Goal: Task Accomplishment & Management: Manage account settings

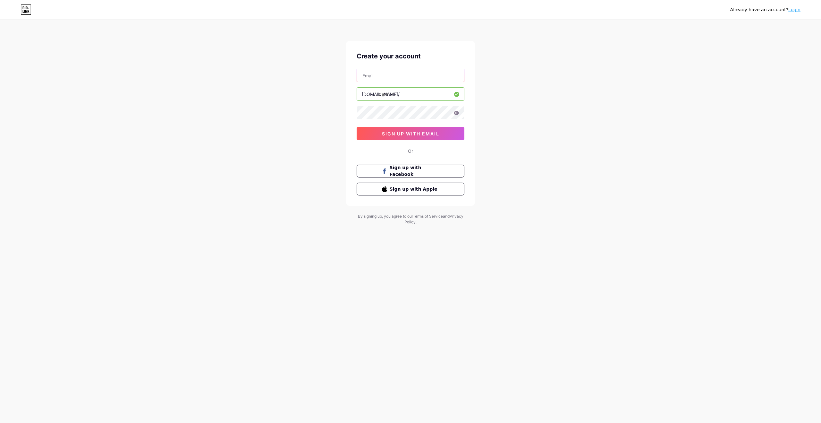
click at [412, 76] on input "text" at bounding box center [410, 75] width 107 height 13
type input "[EMAIL_ADDRESS][DOMAIN_NAME]"
click at [423, 134] on span "sign up with email" at bounding box center [410, 133] width 57 height 5
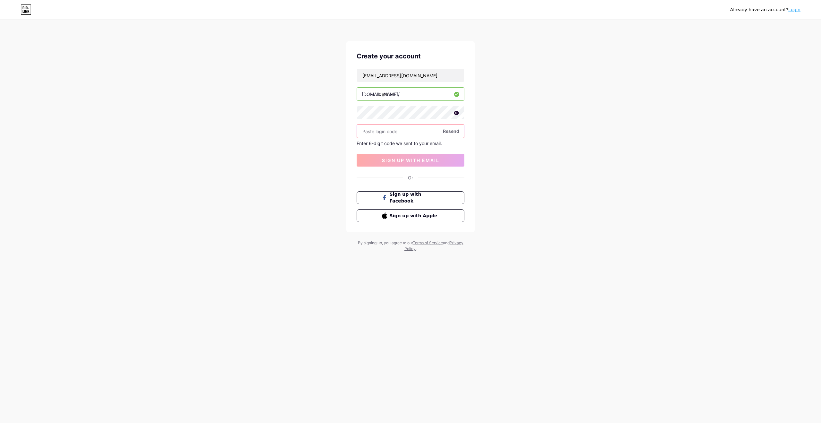
paste input "116885"
type input "116885"
click at [415, 162] on span "sign up with email" at bounding box center [410, 159] width 57 height 5
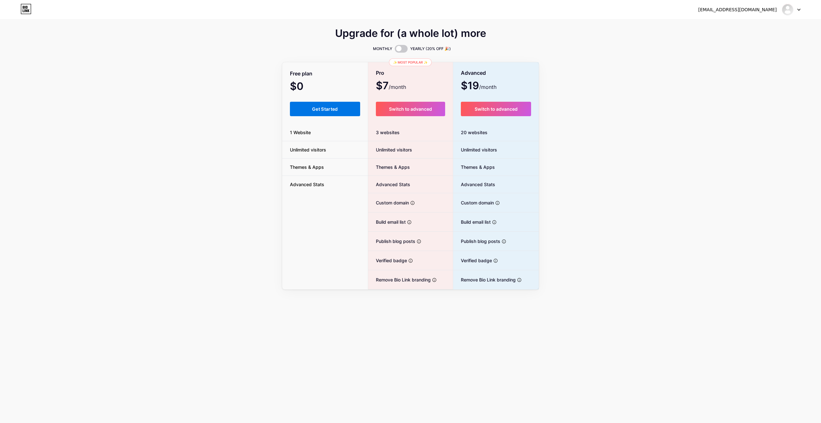
click at [329, 110] on span "Get Started" at bounding box center [325, 108] width 26 height 5
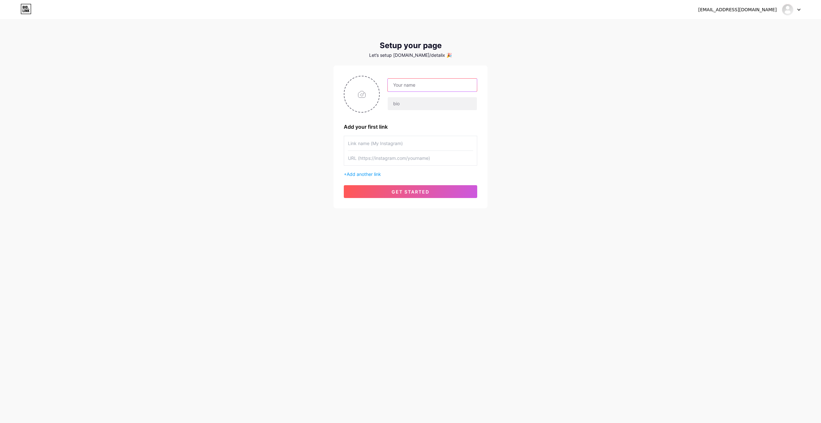
click at [408, 83] on input "text" at bounding box center [432, 85] width 89 height 13
click at [406, 83] on input "text" at bounding box center [432, 85] width 89 height 13
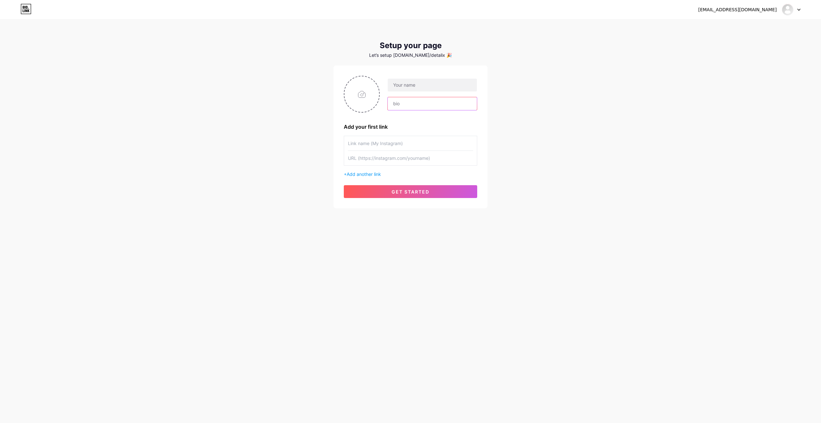
click at [404, 102] on input "text" at bounding box center [432, 103] width 89 height 13
click at [415, 102] on input "text" at bounding box center [432, 103] width 89 height 13
drag, startPoint x: 430, startPoint y: 102, endPoint x: 364, endPoint y: 102, distance: 65.4
click at [364, 102] on div at bounding box center [410, 94] width 133 height 37
click at [401, 102] on input "text" at bounding box center [432, 103] width 89 height 13
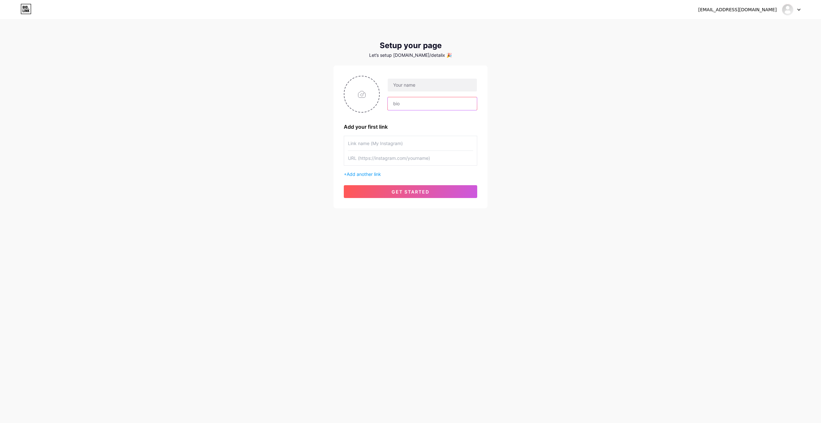
click at [401, 102] on input "text" at bounding box center [432, 103] width 89 height 13
click at [408, 85] on input "text" at bounding box center [432, 85] width 89 height 13
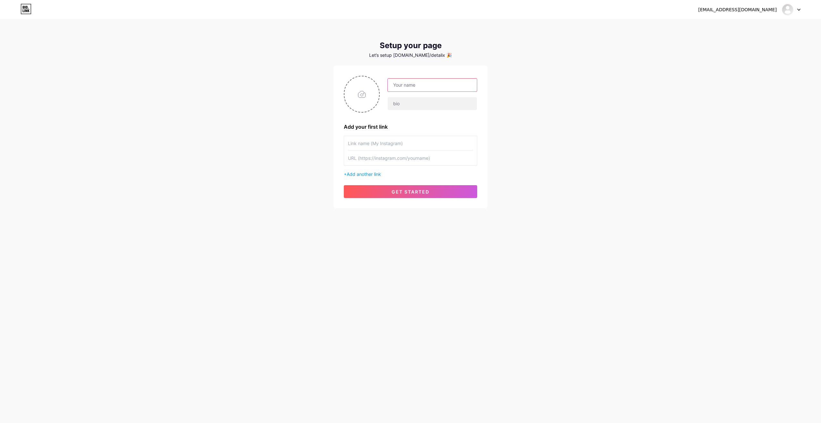
click at [408, 85] on input "text" at bounding box center [432, 85] width 89 height 13
click at [356, 98] on input "file" at bounding box center [361, 94] width 35 height 36
type input "C:\fakepath\567576.png"
click at [376, 144] on input "text" at bounding box center [410, 143] width 125 height 14
click at [415, 159] on input "text" at bounding box center [410, 158] width 125 height 14
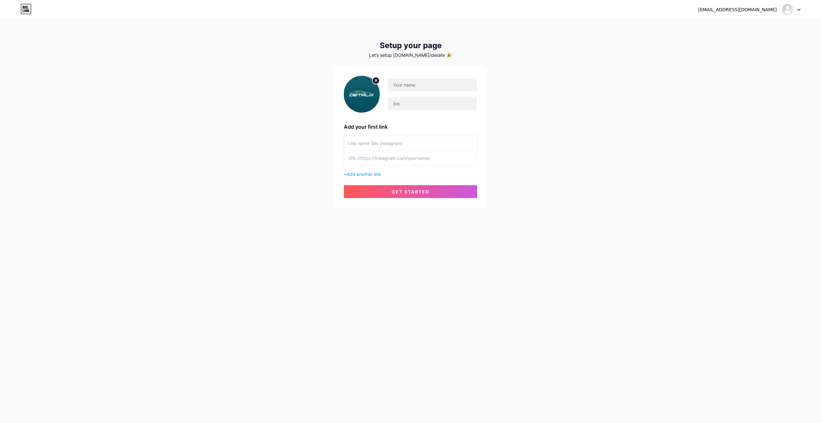
click at [418, 148] on input "text" at bounding box center [410, 143] width 125 height 14
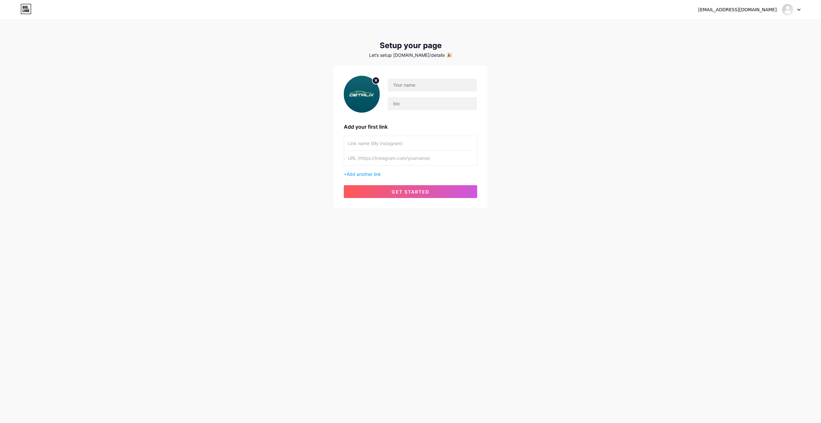
click at [425, 142] on input "text" at bounding box center [410, 143] width 125 height 14
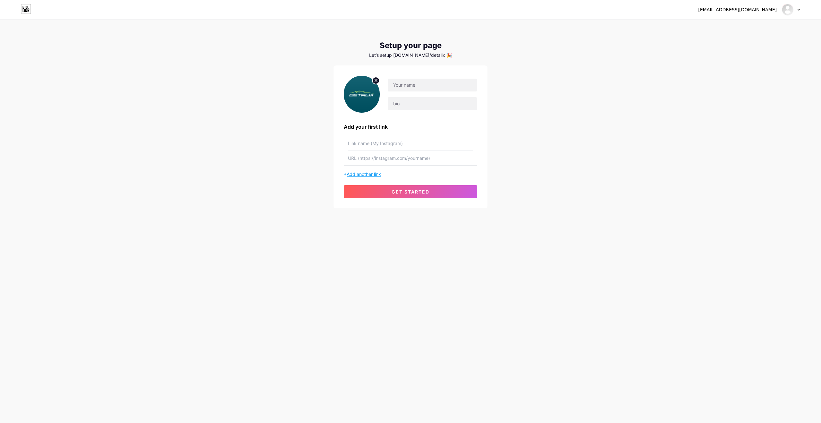
click at [358, 172] on span "Add another link" at bounding box center [364, 173] width 34 height 5
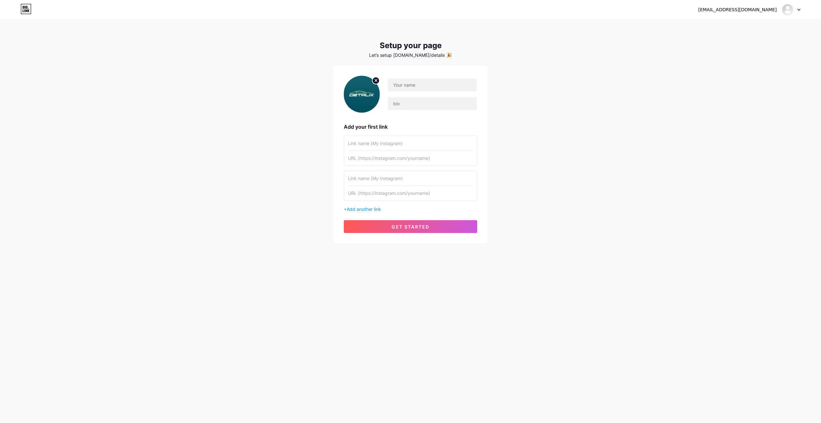
click at [368, 178] on input "text" at bounding box center [410, 178] width 125 height 14
click at [382, 178] on input "text" at bounding box center [410, 178] width 125 height 14
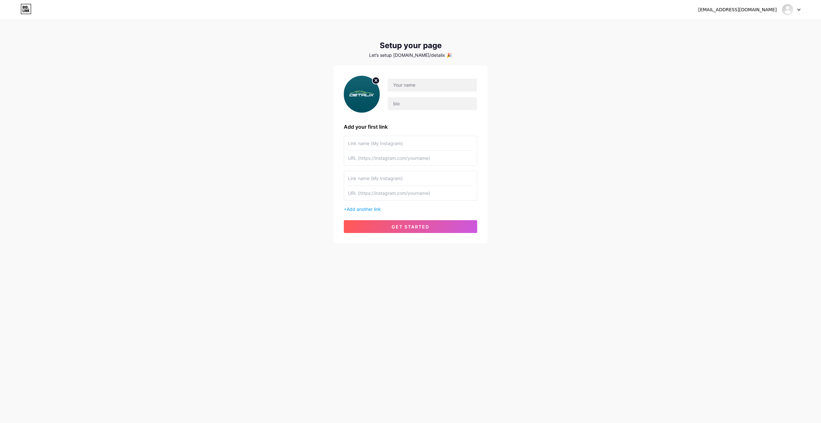
click at [382, 178] on input "text" at bounding box center [410, 178] width 125 height 14
click at [387, 147] on input "text" at bounding box center [410, 143] width 125 height 14
type input "Instagram"
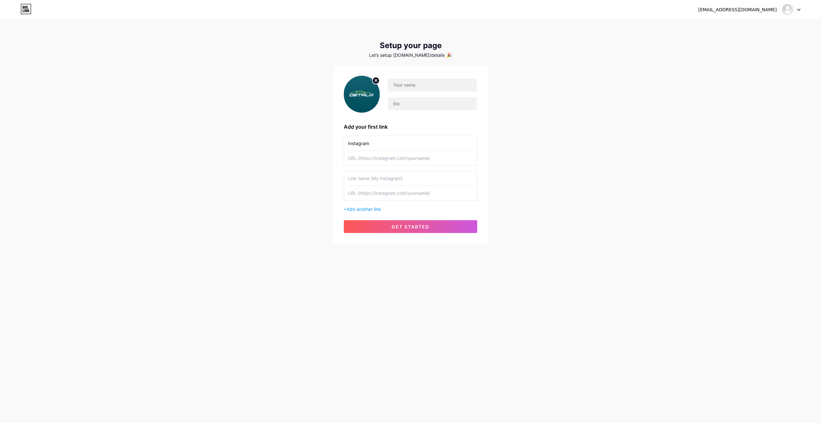
click at [375, 159] on input "text" at bounding box center [410, 158] width 125 height 14
paste input "[URL][DOMAIN_NAME]"
type input "[URL][DOMAIN_NAME]"
click at [417, 87] on input "text" at bounding box center [432, 85] width 89 height 13
type input "Detalix"
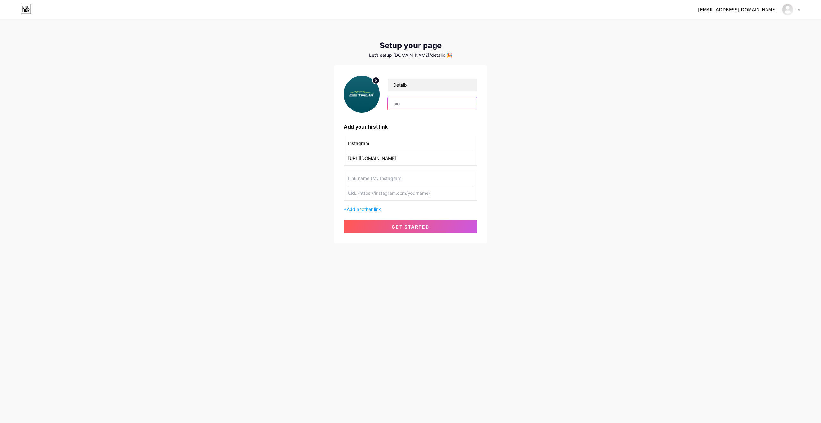
click at [430, 100] on input "text" at bounding box center [432, 103] width 89 height 13
click at [414, 228] on span "get started" at bounding box center [410, 226] width 38 height 5
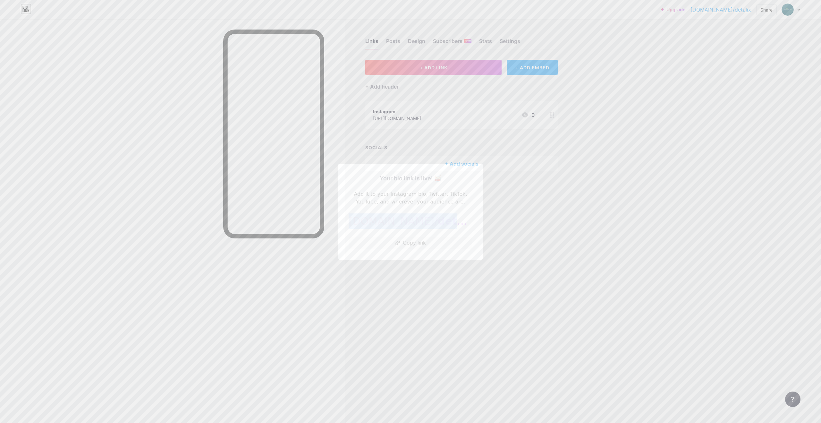
drag, startPoint x: 443, startPoint y: 221, endPoint x: 368, endPoint y: 220, distance: 74.7
click at [368, 220] on div "[DOMAIN_NAME]/ detalix" at bounding box center [410, 220] width 124 height 15
click at [392, 242] on button "Copy link" at bounding box center [410, 242] width 124 height 13
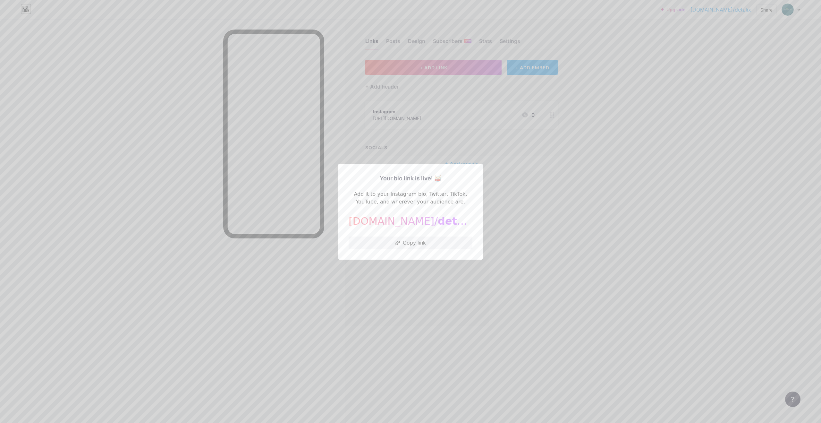
click at [542, 202] on div at bounding box center [410, 211] width 821 height 423
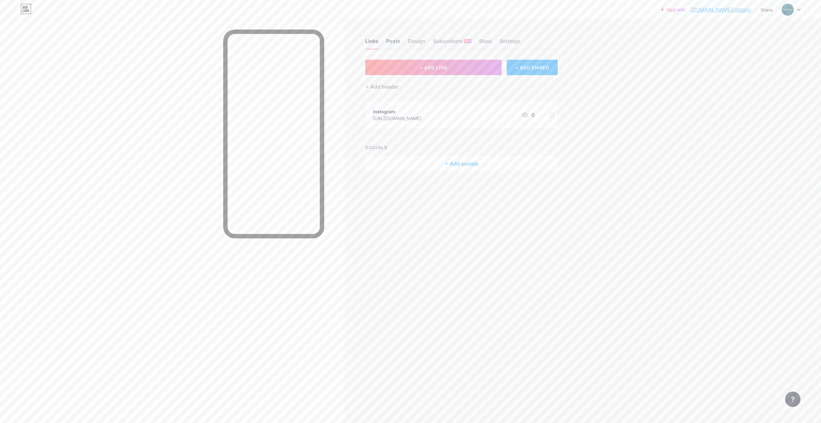
click at [390, 40] on div "Posts" at bounding box center [393, 43] width 14 height 12
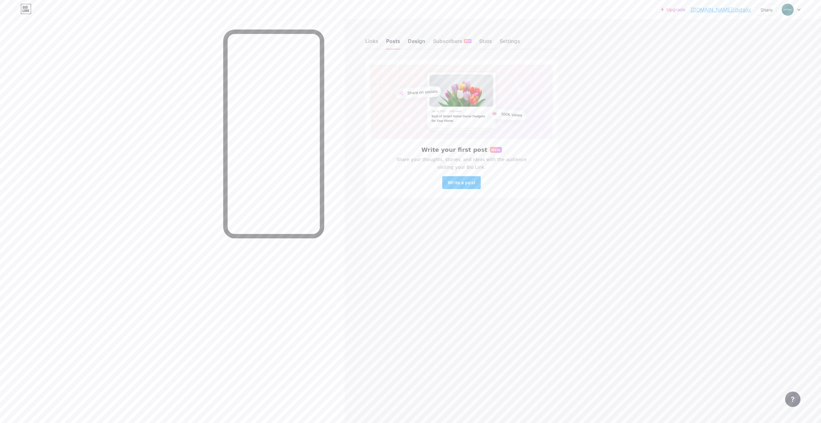
click at [415, 43] on div "Design" at bounding box center [416, 43] width 17 height 12
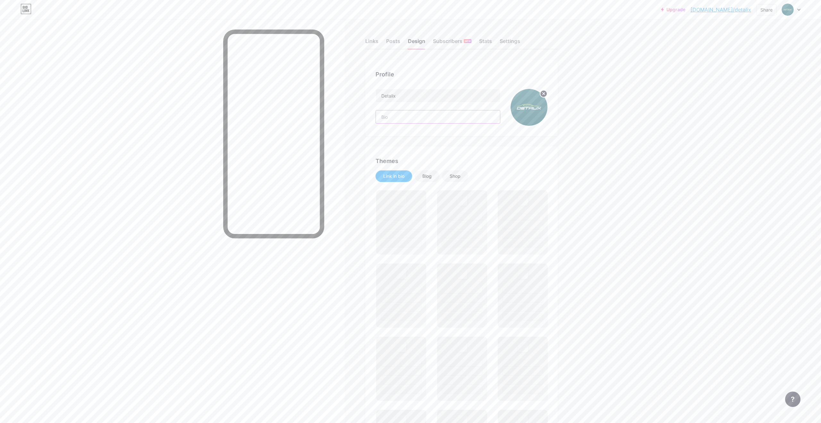
click at [402, 116] on input "text" at bounding box center [438, 116] width 124 height 13
click at [411, 115] on input "text" at bounding box center [438, 116] width 124 height 13
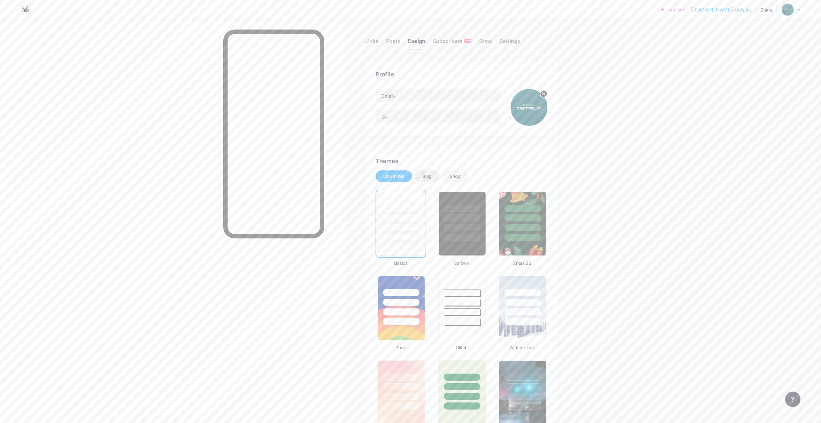
click at [427, 175] on div "Blog" at bounding box center [426, 176] width 9 height 6
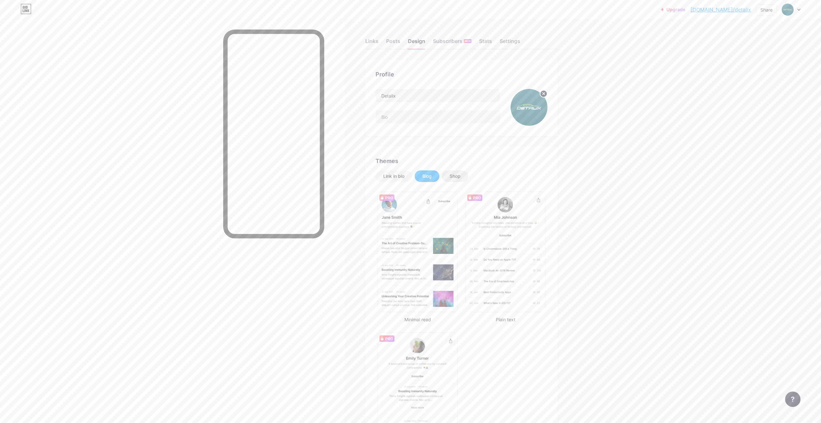
click at [460, 176] on div "Shop" at bounding box center [454, 176] width 11 height 6
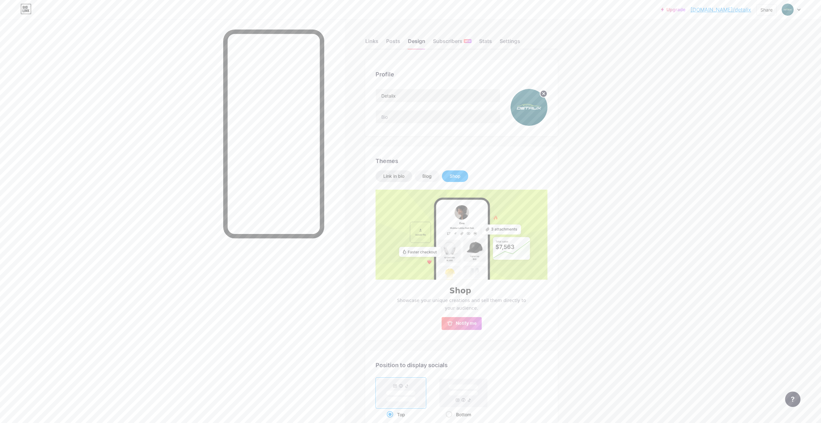
click at [397, 176] on div "Link in bio" at bounding box center [393, 176] width 21 height 6
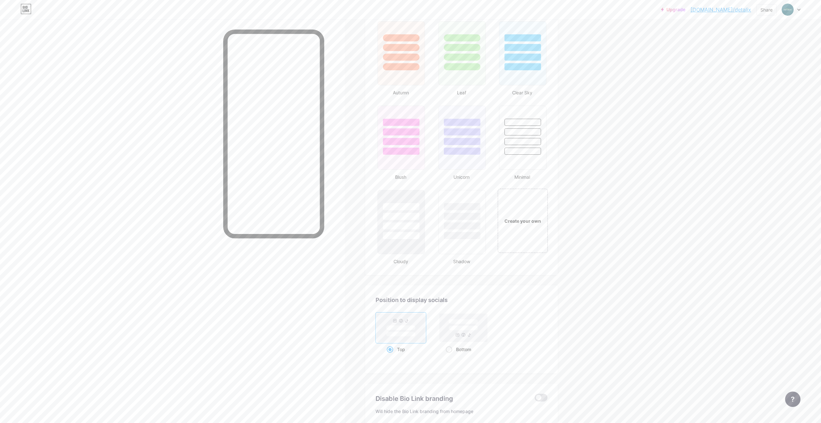
scroll to position [666, 0]
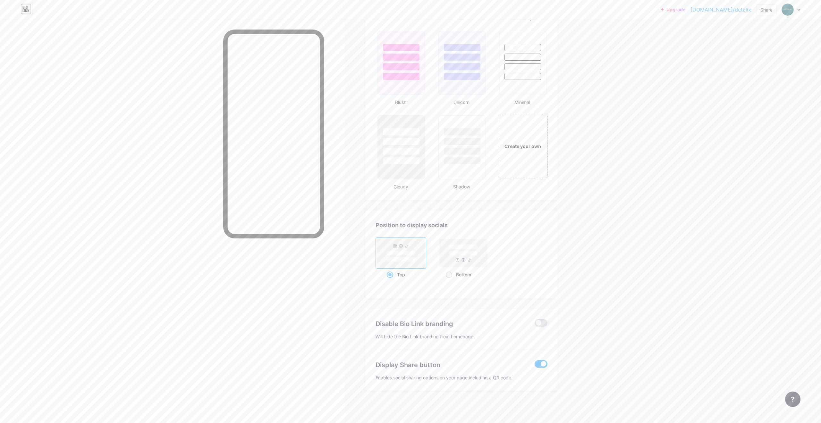
click at [392, 247] on rect at bounding box center [401, 253] width 48 height 28
click at [391, 280] on input "Top" at bounding box center [389, 282] width 4 height 4
click at [393, 247] on rect at bounding box center [401, 253] width 48 height 28
click at [391, 280] on input "Top" at bounding box center [389, 282] width 4 height 4
click at [542, 322] on span at bounding box center [540, 323] width 13 height 8
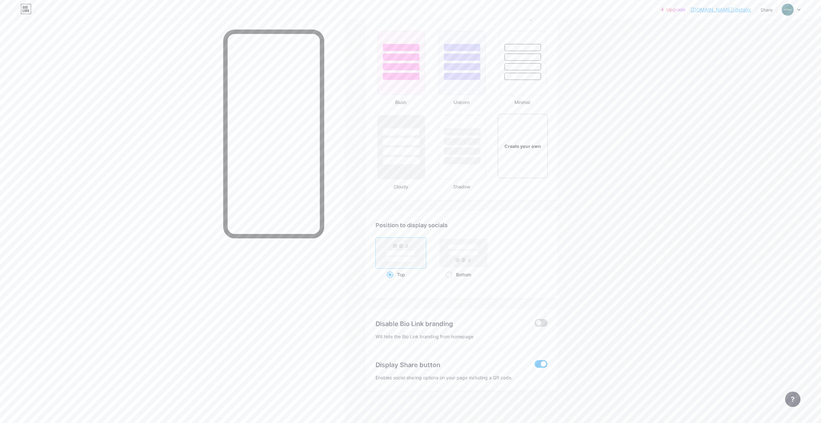
click at [534, 324] on input "checkbox" at bounding box center [534, 324] width 0 height 0
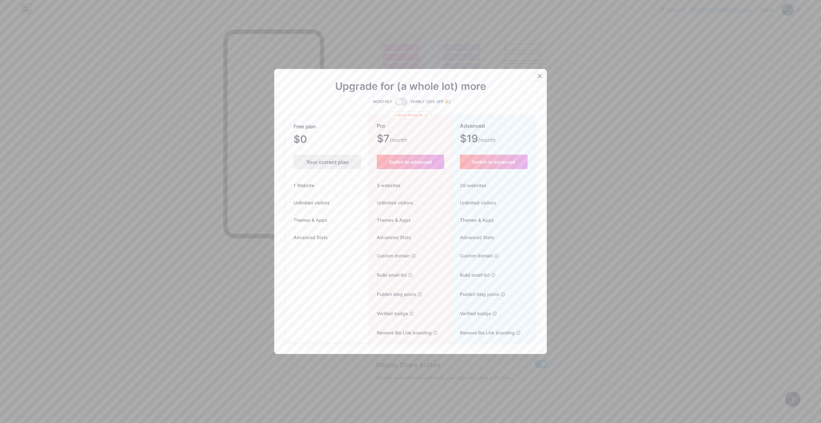
click at [541, 78] on icon at bounding box center [539, 75] width 5 height 5
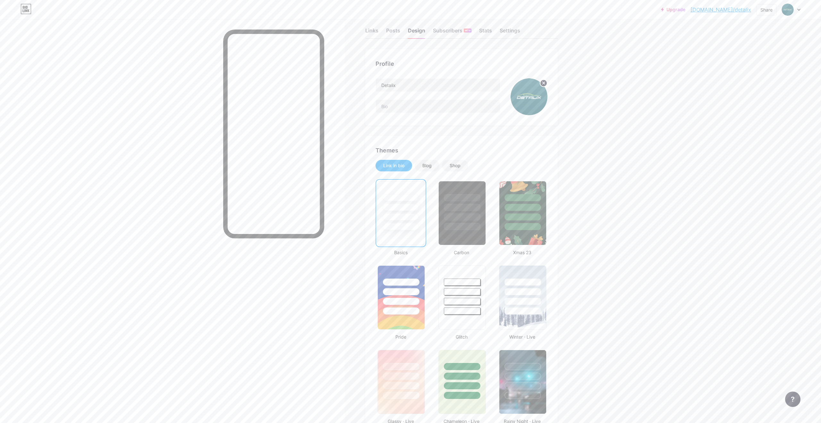
scroll to position [2, 0]
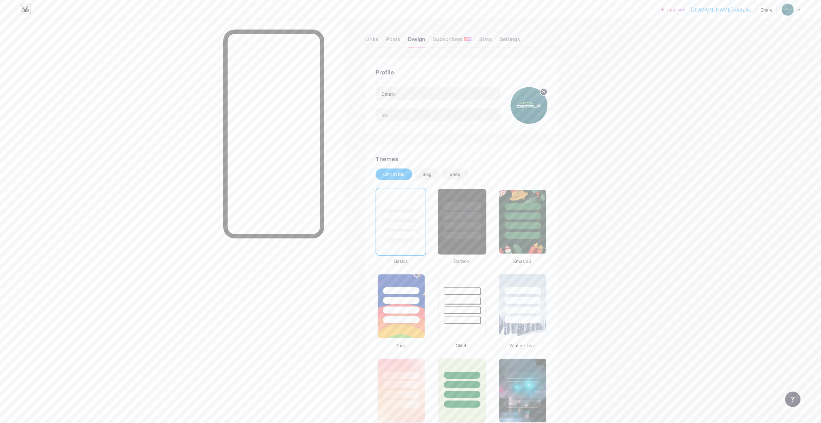
click at [464, 221] on div at bounding box center [462, 214] width 48 height 50
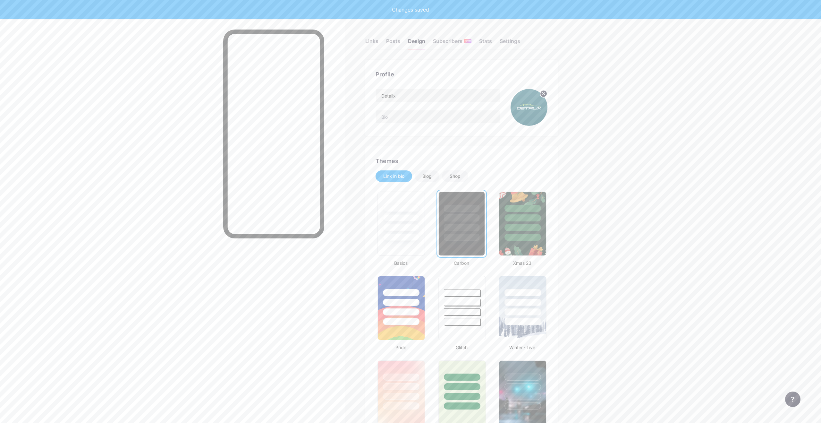
click at [445, 34] on div "Links Posts Design Subscribers NEW Stats Settings" at bounding box center [461, 38] width 192 height 22
click at [444, 46] on div "Subscribers NEW" at bounding box center [452, 43] width 38 height 12
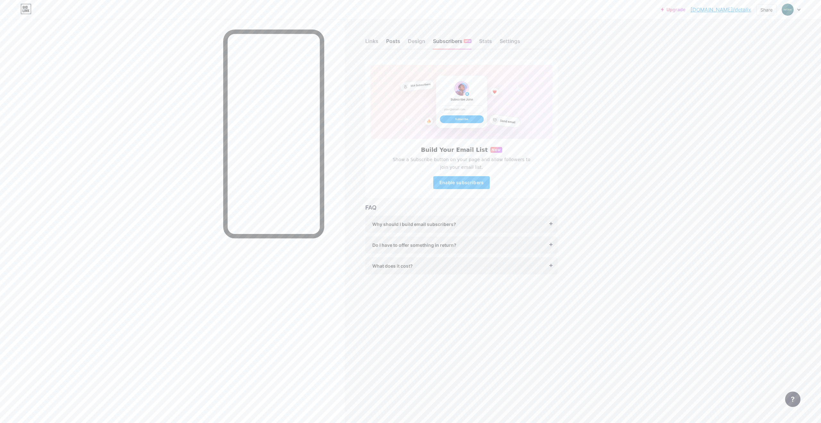
click at [393, 42] on div "Posts" at bounding box center [393, 43] width 14 height 12
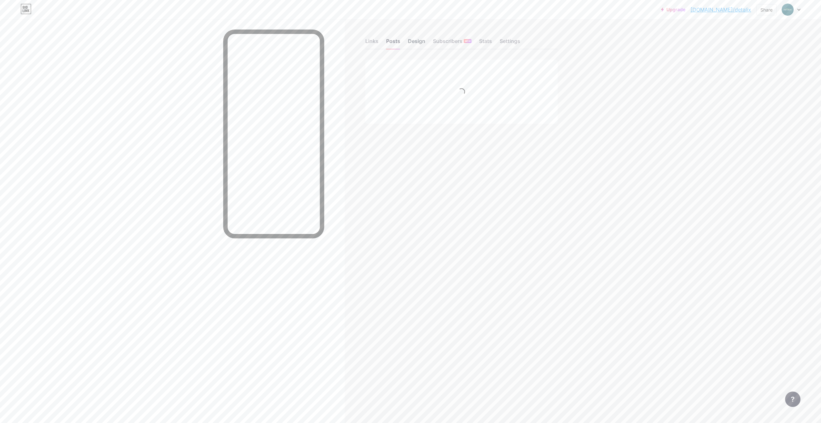
click at [411, 38] on div "Design" at bounding box center [416, 43] width 17 height 12
click at [405, 217] on div at bounding box center [401, 216] width 41 height 7
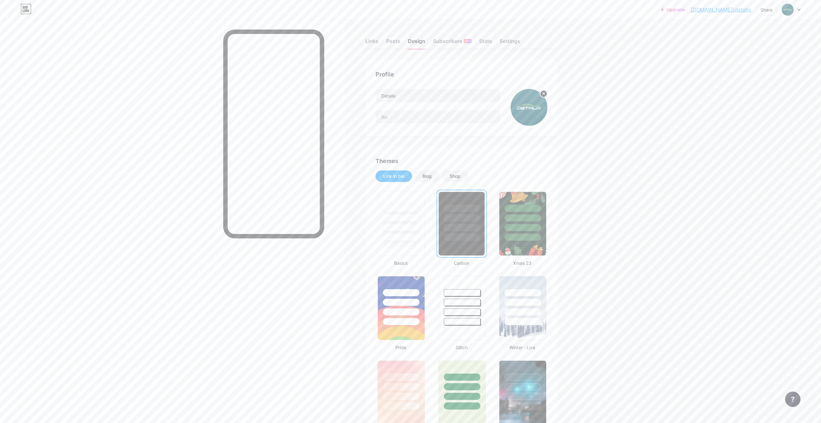
click at [405, 217] on div at bounding box center [401, 217] width 37 height 7
click at [505, 41] on div "Settings" at bounding box center [509, 43] width 21 height 12
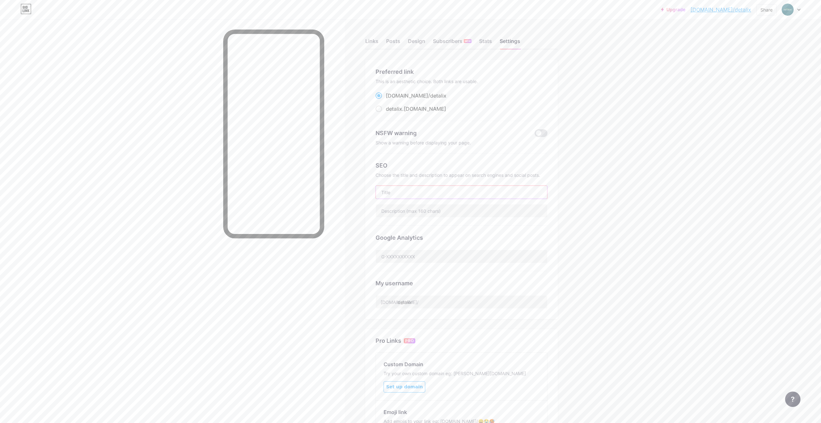
click at [399, 190] on input "text" at bounding box center [461, 192] width 171 height 13
click at [409, 191] on input "text" at bounding box center [461, 192] width 171 height 13
click at [489, 40] on div "Stats" at bounding box center [485, 43] width 13 height 12
click at [370, 42] on div "Links" at bounding box center [371, 43] width 13 height 12
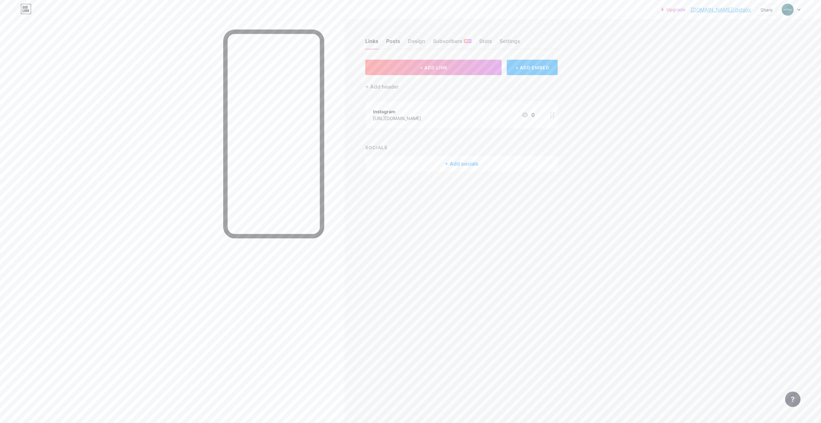
click at [393, 39] on div "Posts" at bounding box center [393, 43] width 14 height 12
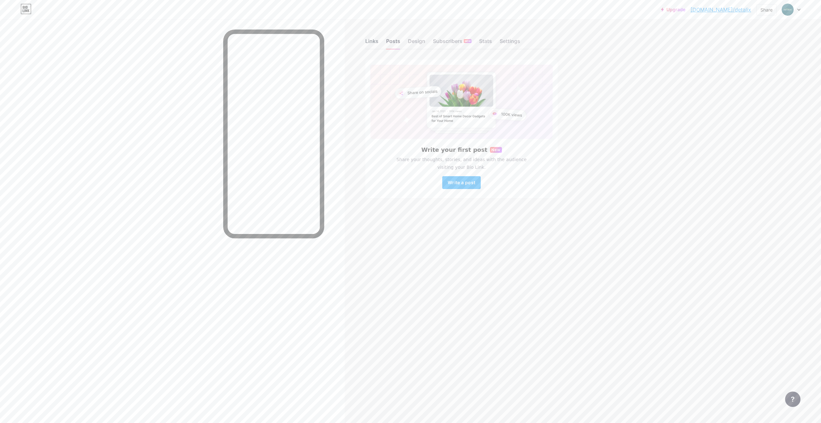
click at [370, 41] on div "Links" at bounding box center [371, 43] width 13 height 12
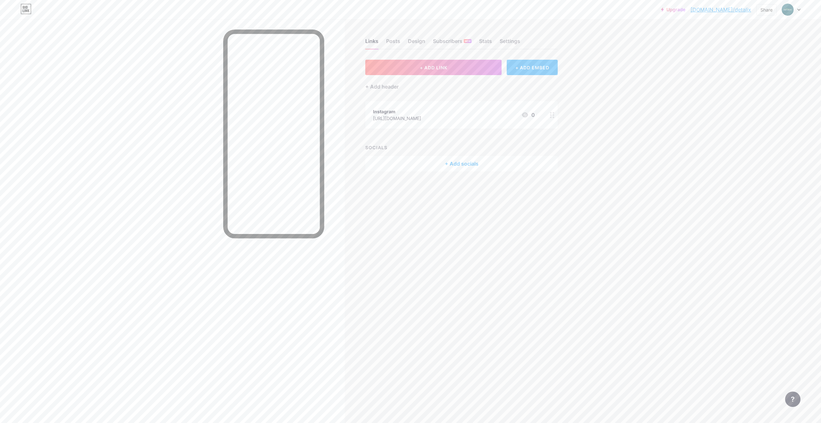
click at [515, 63] on div "+ ADD EMBED" at bounding box center [532, 67] width 51 height 15
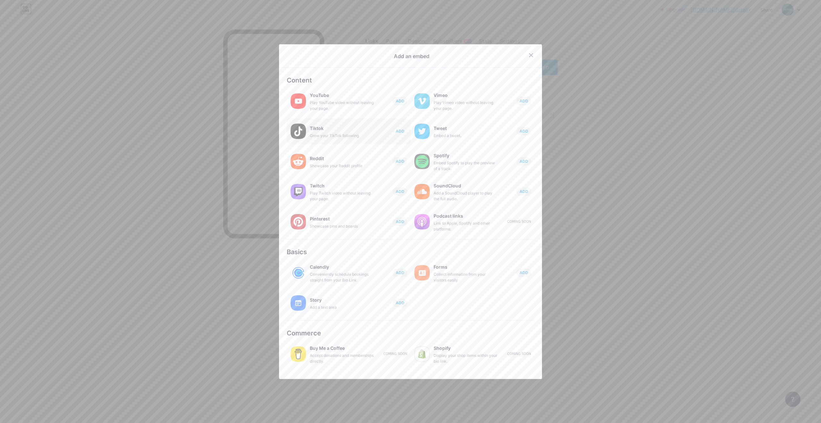
click at [397, 128] on span "ADD" at bounding box center [400, 130] width 9 height 5
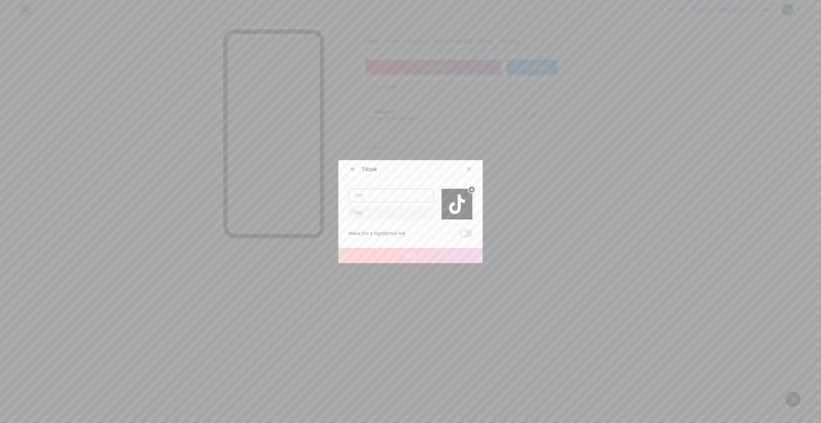
click at [375, 197] on input "text" at bounding box center [391, 195] width 85 height 13
click at [466, 233] on span at bounding box center [465, 234] width 13 height 8
click at [459, 235] on input "checkbox" at bounding box center [459, 235] width 0 height 0
click at [385, 197] on input "text" at bounding box center [391, 195] width 85 height 13
click at [391, 196] on input "text" at bounding box center [391, 195] width 85 height 13
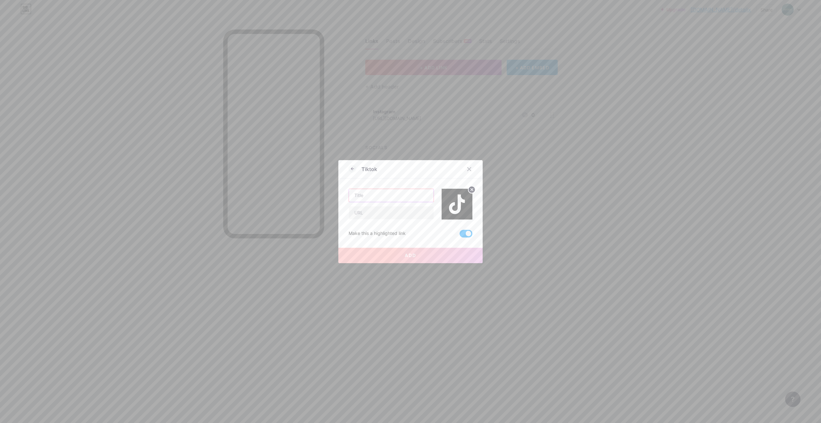
click at [391, 196] on input "text" at bounding box center [391, 195] width 85 height 13
type input "T"
type input "Tik Tok"
click at [394, 210] on input "text" at bounding box center [391, 212] width 85 height 13
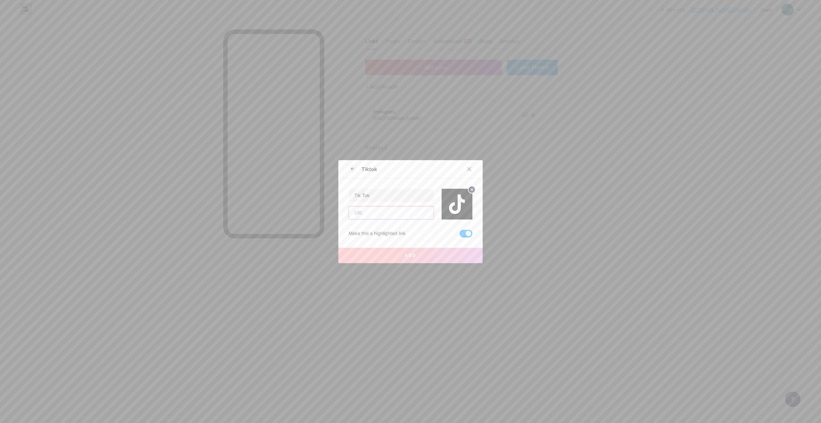
click at [381, 212] on input "text" at bounding box center [391, 212] width 85 height 13
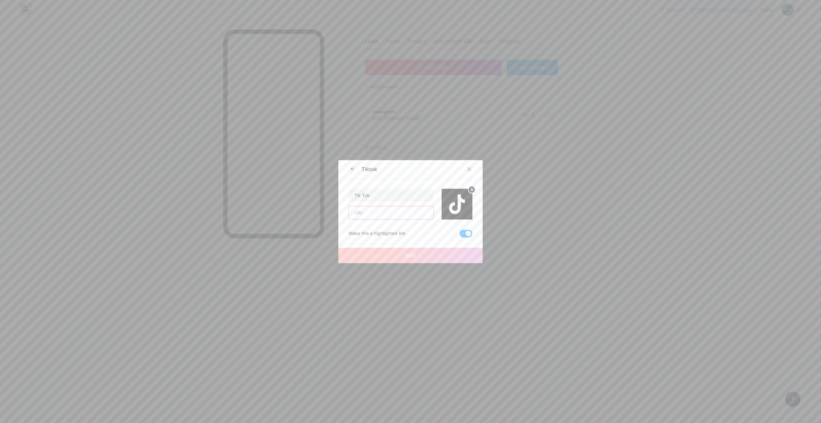
click at [381, 212] on input "text" at bounding box center [391, 212] width 85 height 13
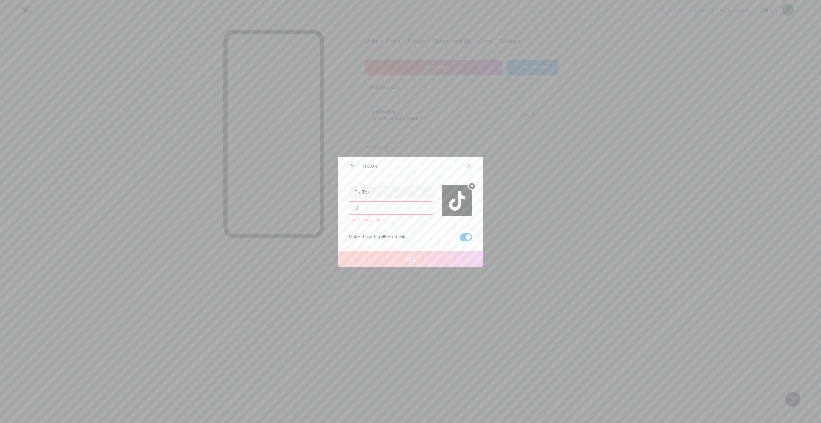
type input "L"
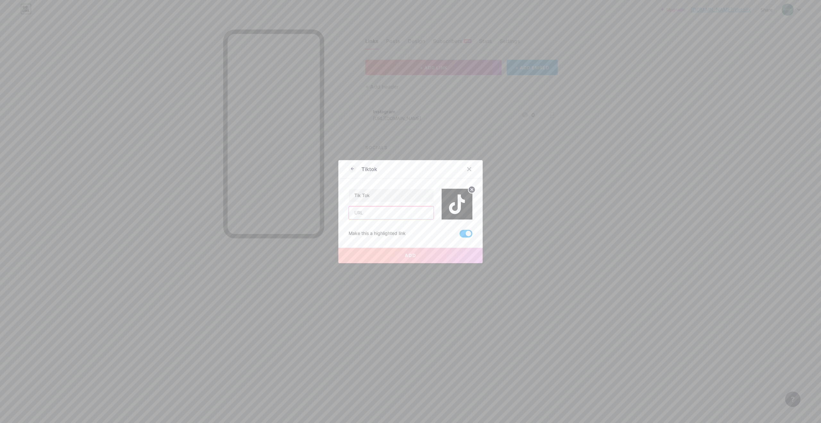
paste input "[URL][EMAIL_ADDRESS][DOMAIN_NAME][DOMAIN_NAME]"
drag, startPoint x: 394, startPoint y: 207, endPoint x: 323, endPoint y: 205, distance: 70.9
click at [323, 205] on div "Tiktok Tik Tok [URL][EMAIL_ADDRESS][DOMAIN_NAME][DOMAIN_NAME] Invalid tiktok UR…" at bounding box center [410, 211] width 821 height 423
click at [358, 209] on input "@[DOMAIN_NAME]" at bounding box center [391, 207] width 85 height 13
click at [404, 209] on input "[DOMAIN_NAME]" at bounding box center [391, 207] width 85 height 13
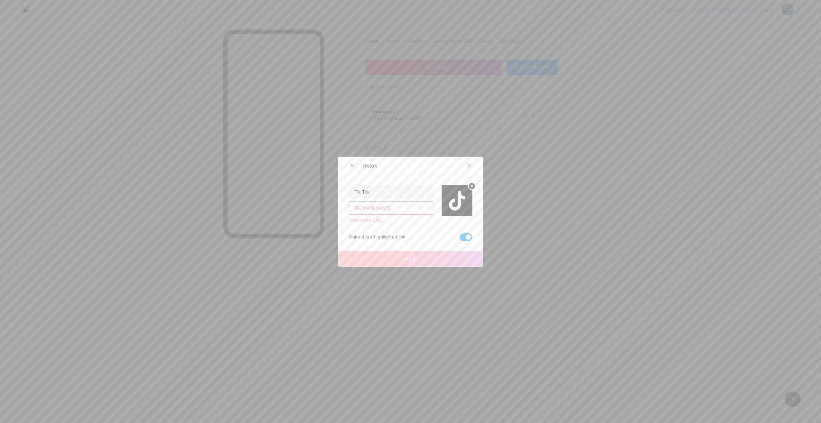
click at [404, 209] on input "[DOMAIN_NAME]" at bounding box center [391, 207] width 85 height 13
drag, startPoint x: 422, startPoint y: 209, endPoint x: 332, endPoint y: 202, distance: 90.1
click at [332, 202] on div "Tiktok Tik Tok [DOMAIN_NAME] Invalid tiktok URL. Make this a highlighted link A…" at bounding box center [410, 211] width 821 height 423
paste input "[URL][DOMAIN_NAME]"
drag, startPoint x: 358, startPoint y: 207, endPoint x: 343, endPoint y: 206, distance: 14.8
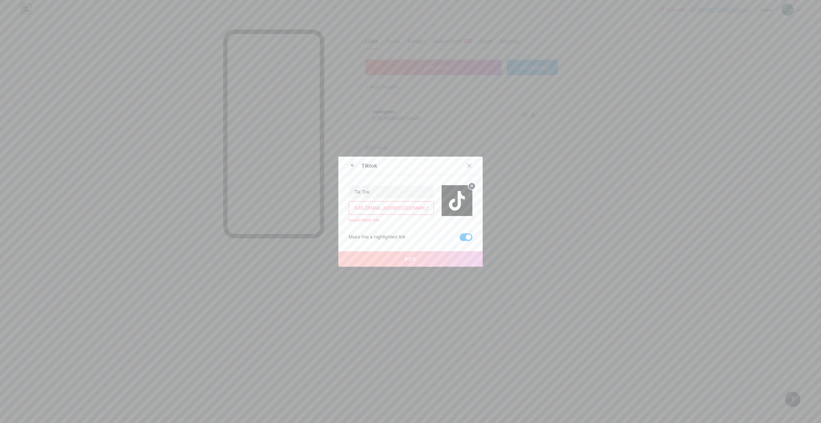
click at [343, 206] on div "Tiktok Tik Tok [URL][EMAIL_ADDRESS][DOMAIN_NAME][DOMAIN_NAME] Invalid tiktok UR…" at bounding box center [410, 211] width 144 height 110
click at [389, 257] on button "Add" at bounding box center [410, 258] width 144 height 15
click at [395, 207] on input "[DOMAIN_NAME][EMAIL_ADDRESS][DOMAIN_NAME]" at bounding box center [391, 207] width 85 height 13
type input "[DOMAIN_NAME]"
drag, startPoint x: 425, startPoint y: 210, endPoint x: 267, endPoint y: 213, distance: 158.4
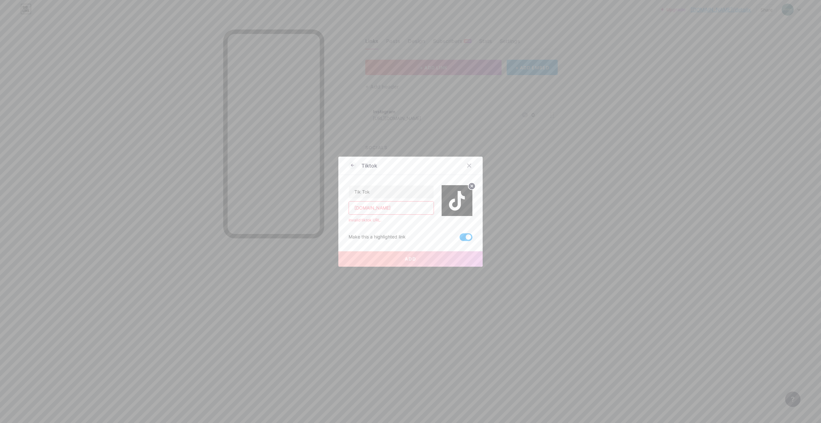
click at [267, 213] on div "Tiktok Tik Tok [DOMAIN_NAME] Invalid tiktok URL. Make this a highlighted link A…" at bounding box center [410, 211] width 821 height 423
drag, startPoint x: 420, startPoint y: 209, endPoint x: 327, endPoint y: 208, distance: 93.3
click at [327, 208] on div "Tiktok Tik Tok [DOMAIN_NAME] Invalid tiktok URL. Make this a highlighted link A…" at bounding box center [410, 211] width 821 height 423
click at [361, 211] on input "text" at bounding box center [391, 212] width 85 height 13
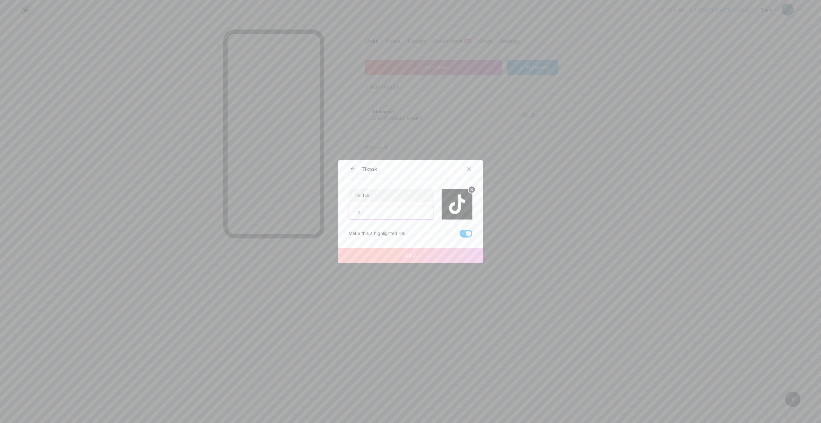
click at [361, 211] on input "text" at bounding box center [391, 212] width 85 height 13
click at [366, 225] on div "Tik Tok Make this a highlighted link Add" at bounding box center [410, 207] width 124 height 59
click at [366, 211] on input "text" at bounding box center [391, 212] width 85 height 13
click at [455, 211] on img at bounding box center [456, 204] width 31 height 31
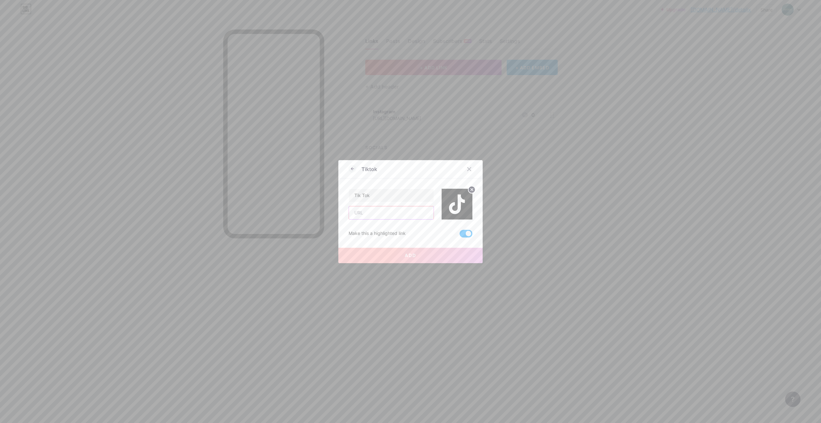
click at [385, 213] on input "text" at bounding box center [391, 212] width 85 height 13
click at [472, 190] on circle at bounding box center [471, 189] width 7 height 7
click at [460, 202] on rect at bounding box center [460, 203] width 5 height 3
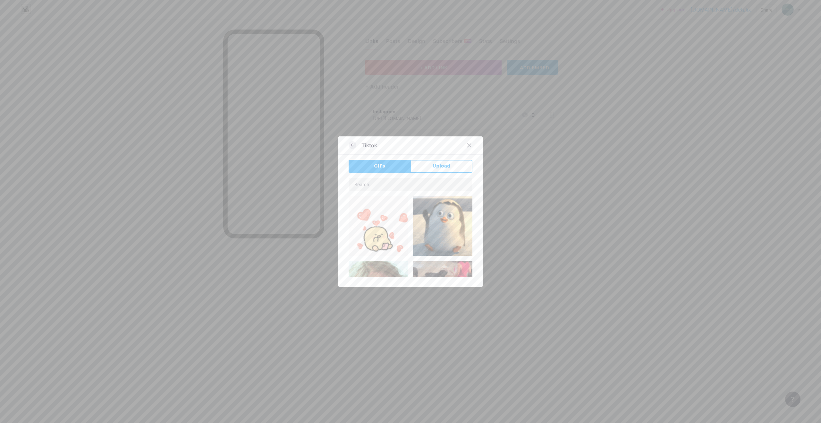
click at [352, 148] on icon at bounding box center [352, 145] width 8 height 8
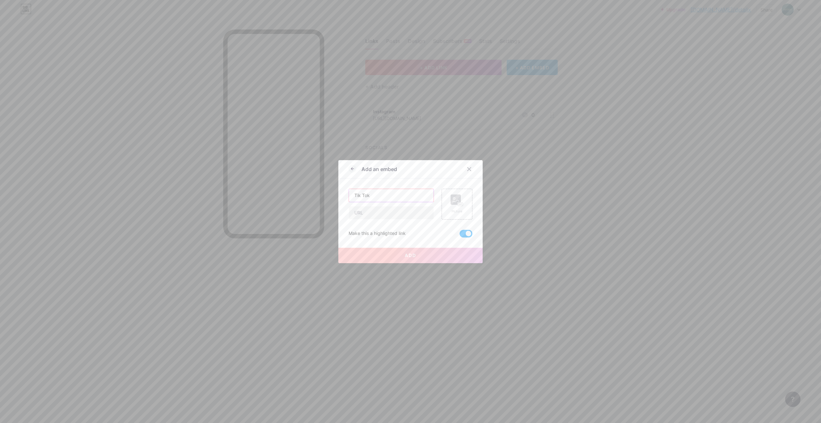
click at [377, 195] on input "Tik Tok" at bounding box center [391, 195] width 85 height 13
click at [369, 216] on input "text" at bounding box center [391, 212] width 85 height 13
click at [453, 202] on rect at bounding box center [455, 199] width 10 height 10
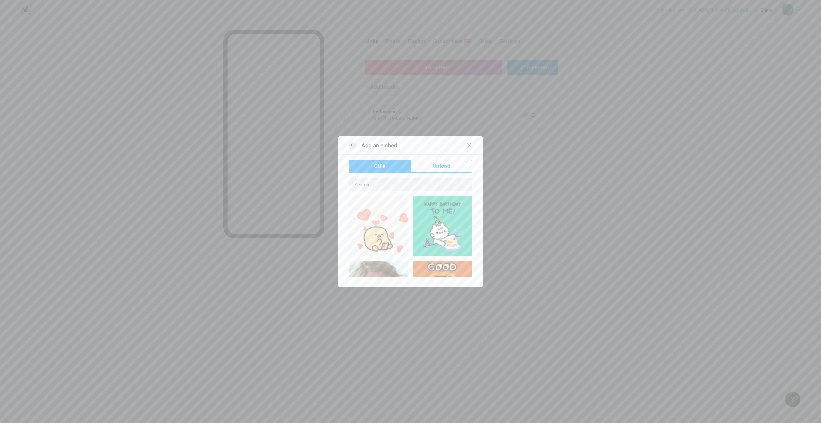
click at [352, 146] on icon at bounding box center [352, 145] width 8 height 8
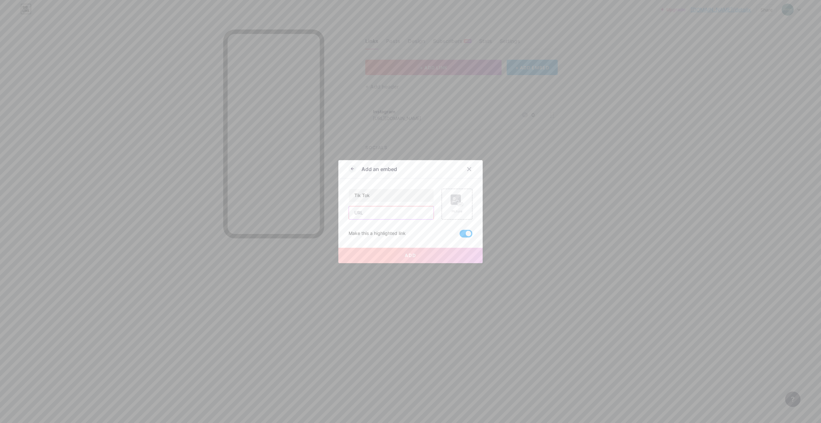
click at [373, 212] on input "text" at bounding box center [391, 212] width 85 height 13
paste input "[URL][EMAIL_ADDRESS][DOMAIN_NAME][DOMAIN_NAME]"
drag, startPoint x: 356, startPoint y: 207, endPoint x: 335, endPoint y: 207, distance: 21.5
click at [335, 207] on div "Add an embed Tik Tok [URL][EMAIL_ADDRESS][DOMAIN_NAME][DOMAIN_NAME] Invalid tik…" at bounding box center [410, 211] width 821 height 423
click at [379, 213] on input "[URL][EMAIL_ADDRESS][DOMAIN_NAME][DOMAIN_NAME]" at bounding box center [391, 207] width 85 height 13
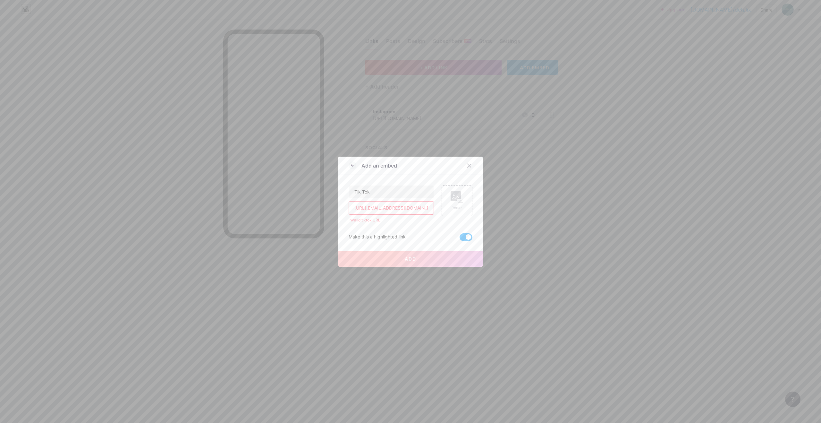
click at [403, 209] on input "[URL][EMAIL_ADDRESS][DOMAIN_NAME][DOMAIN_NAME]" at bounding box center [391, 207] width 85 height 13
paste input "?is_from_webapp=1&sender_device=pc"
type input "[URL][EMAIL_ADDRESS][DOMAIN_NAME][DOMAIN_NAME]"
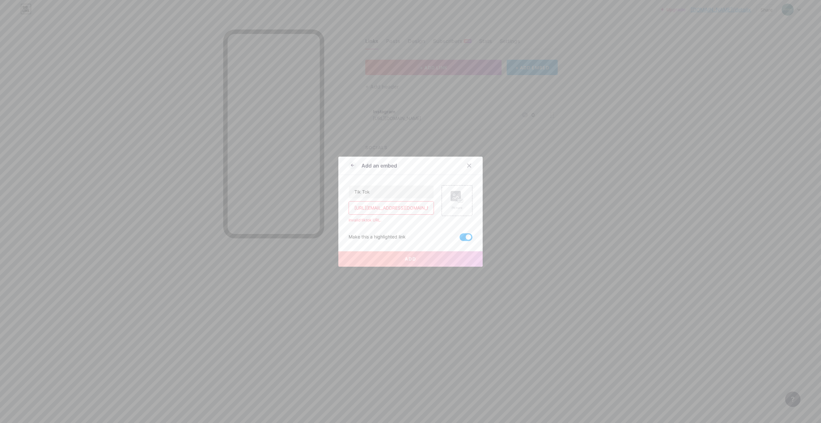
click at [411, 226] on div "Tik Tok [URL][EMAIL_ADDRESS][DOMAIN_NAME][DOMAIN_NAME] Invalid tiktok URL. Pict…" at bounding box center [410, 208] width 124 height 66
click at [410, 256] on button "Add" at bounding box center [410, 258] width 144 height 15
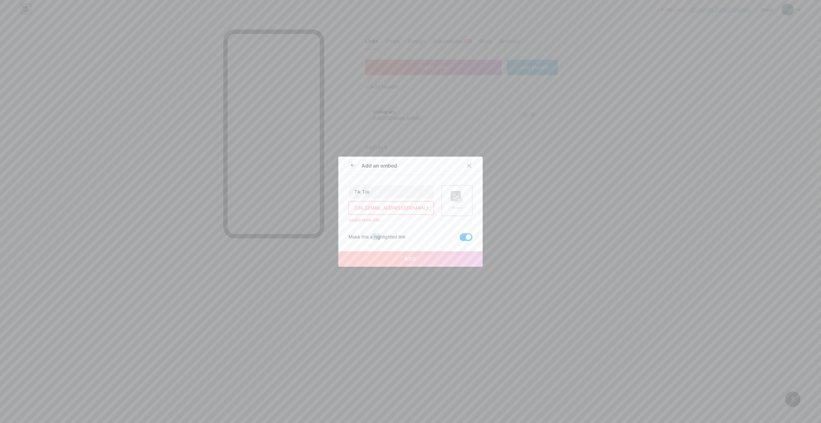
click at [410, 256] on button "Add" at bounding box center [410, 258] width 144 height 15
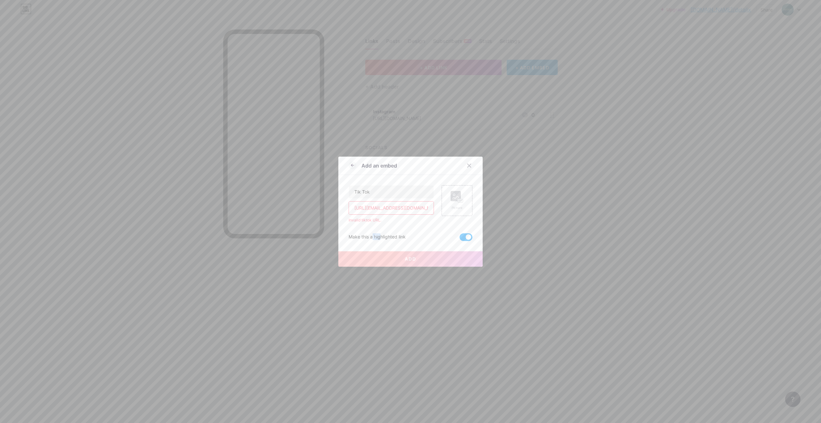
click at [410, 256] on button "Add" at bounding box center [410, 258] width 144 height 15
click at [468, 167] on icon at bounding box center [468, 165] width 5 height 5
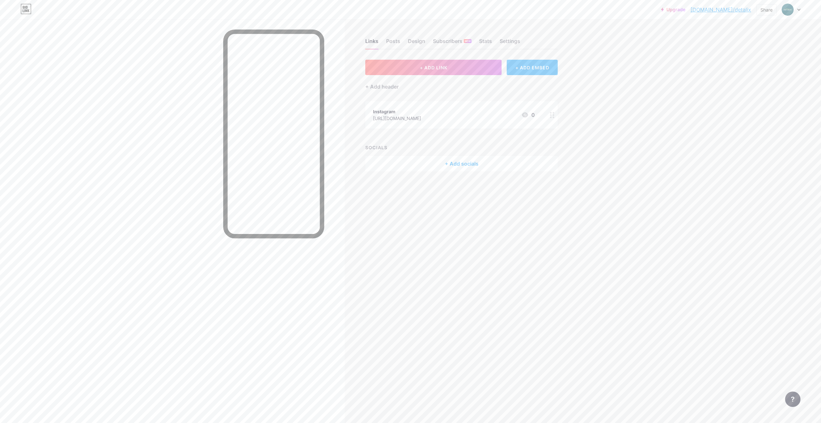
click at [534, 70] on div "+ ADD EMBED" at bounding box center [532, 67] width 51 height 15
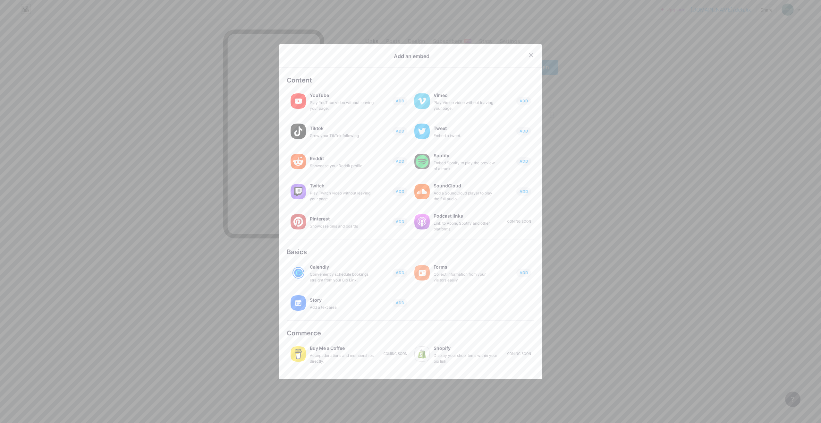
click at [531, 53] on icon at bounding box center [530, 55] width 5 height 5
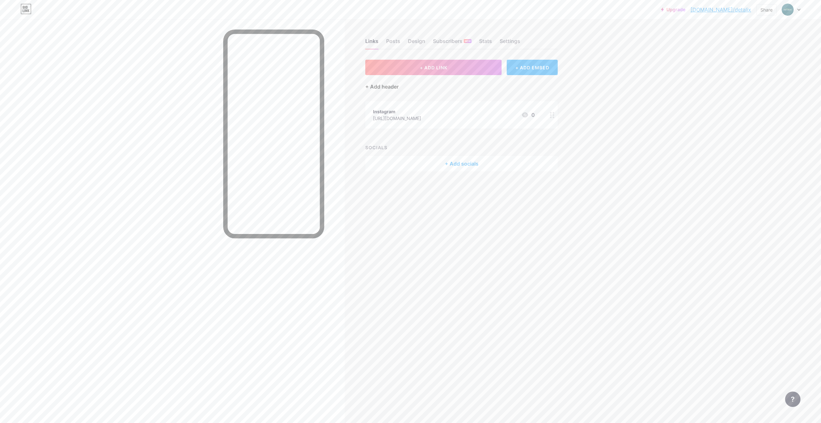
click at [385, 85] on div "+ Add header" at bounding box center [381, 87] width 33 height 8
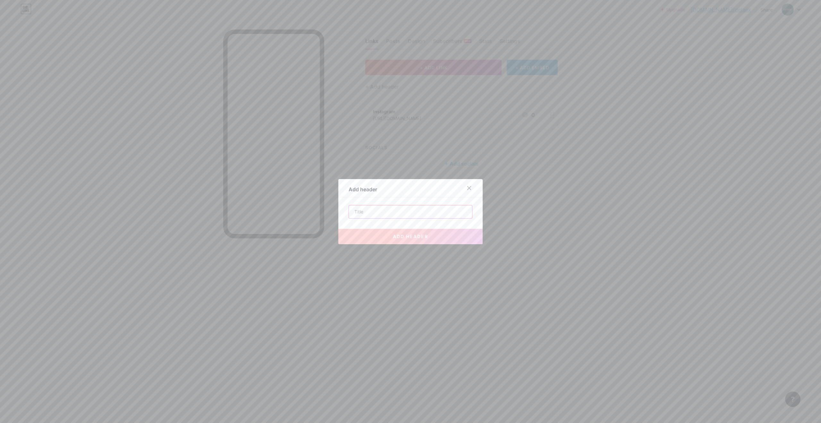
click at [393, 214] on input "text" at bounding box center [410, 211] width 123 height 13
click at [468, 188] on icon at bounding box center [469, 188] width 4 height 4
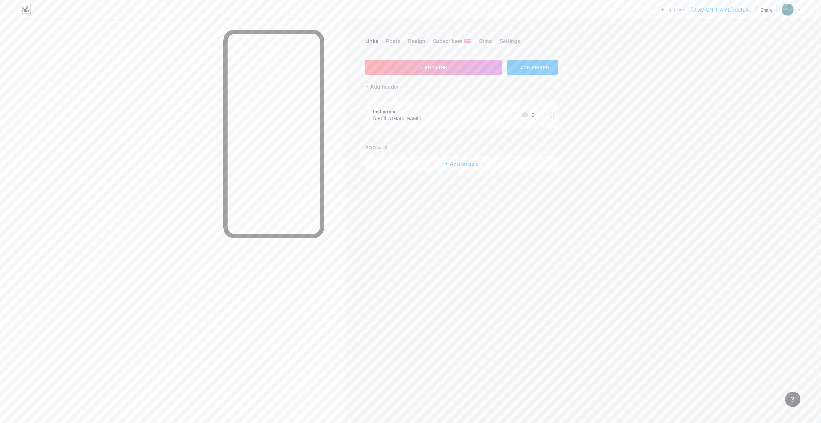
click at [457, 164] on div "+ Add socials" at bounding box center [461, 163] width 192 height 15
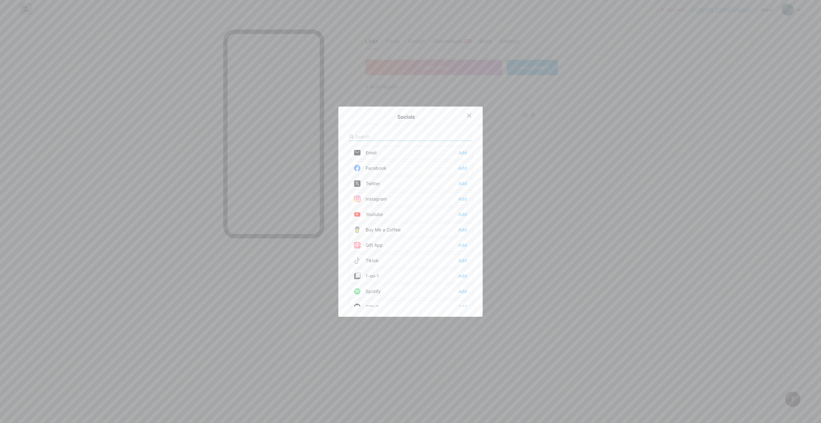
click at [411, 200] on div "Instagram Add" at bounding box center [410, 198] width 124 height 13
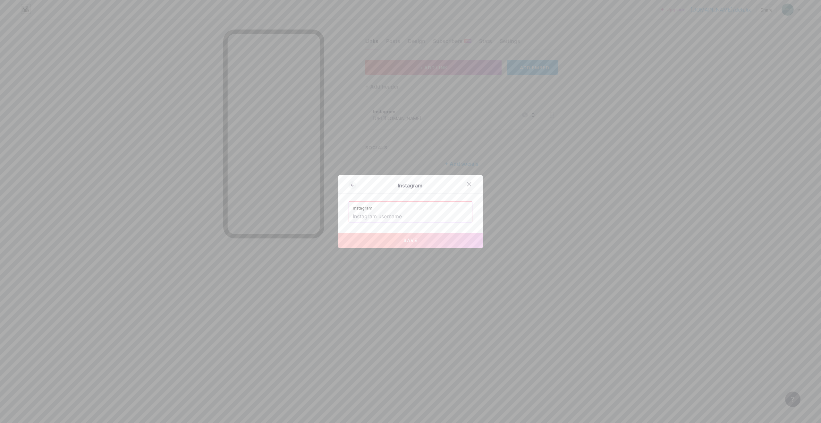
click at [411, 215] on input "text" at bounding box center [410, 216] width 115 height 11
click at [425, 234] on button "Save" at bounding box center [410, 239] width 144 height 15
type input "[URL][DOMAIN_NAME]"
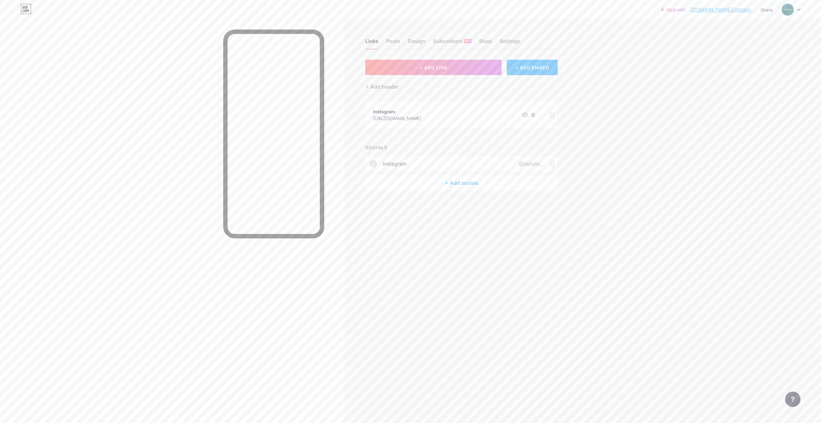
drag, startPoint x: 414, startPoint y: 111, endPoint x: 423, endPoint y: 136, distance: 26.1
click at [423, 136] on div "+ ADD LINK + ADD EMBED + Add header Instagram [URL][DOMAIN_NAME] 0 SOCIALS inst…" at bounding box center [461, 125] width 192 height 131
click at [500, 115] on div "Instagram [URL][DOMAIN_NAME] 0" at bounding box center [454, 114] width 162 height 15
click at [471, 162] on icon at bounding box center [468, 162] width 5 height 5
click at [464, 121] on div "Instagram [URL][DOMAIN_NAME] 0" at bounding box center [454, 114] width 162 height 15
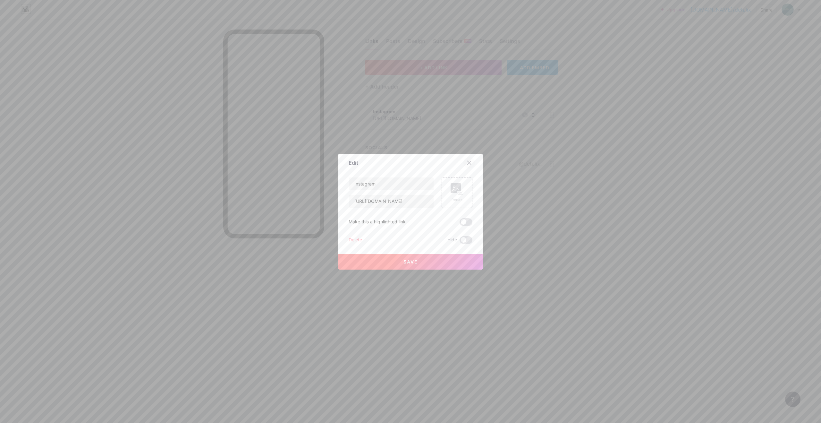
click at [467, 161] on icon at bounding box center [469, 163] width 4 height 4
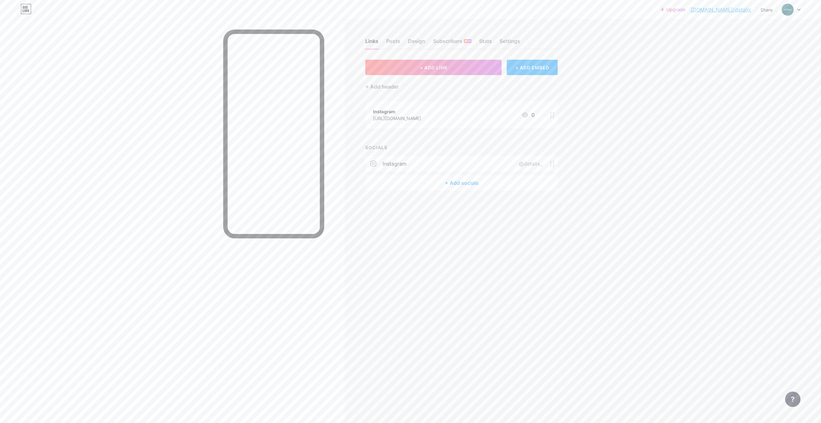
click at [553, 113] on icon at bounding box center [552, 115] width 4 height 6
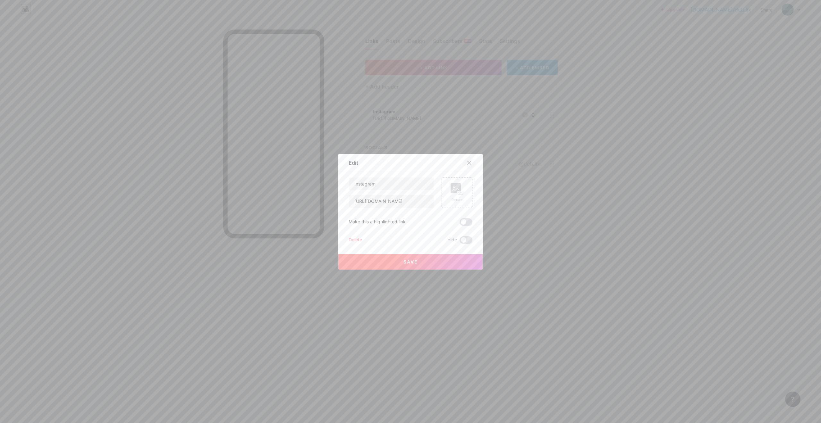
click at [471, 163] on icon at bounding box center [468, 162] width 5 height 5
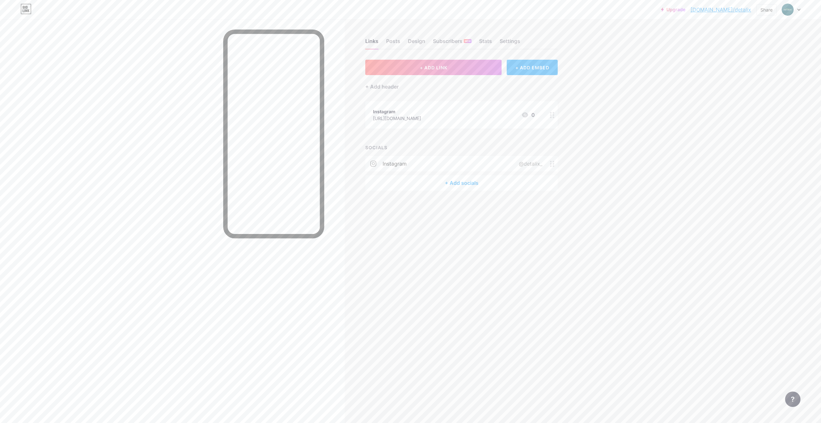
click at [449, 186] on div "+ Add socials" at bounding box center [461, 182] width 192 height 15
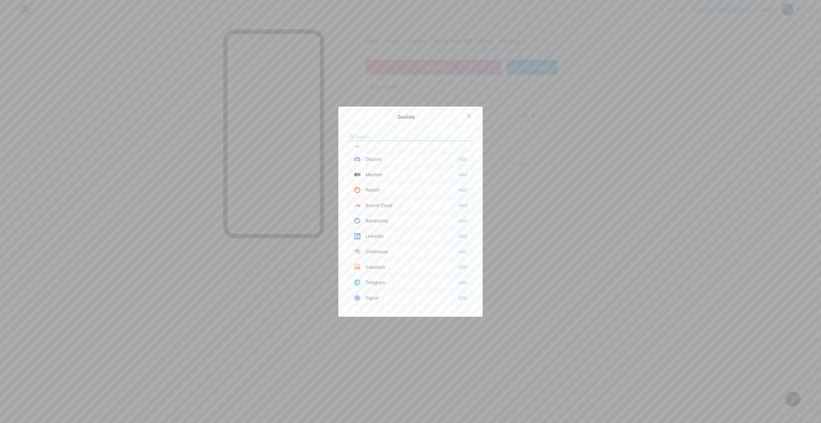
scroll to position [193, 0]
click at [464, 281] on div "Add" at bounding box center [462, 282] width 9 height 6
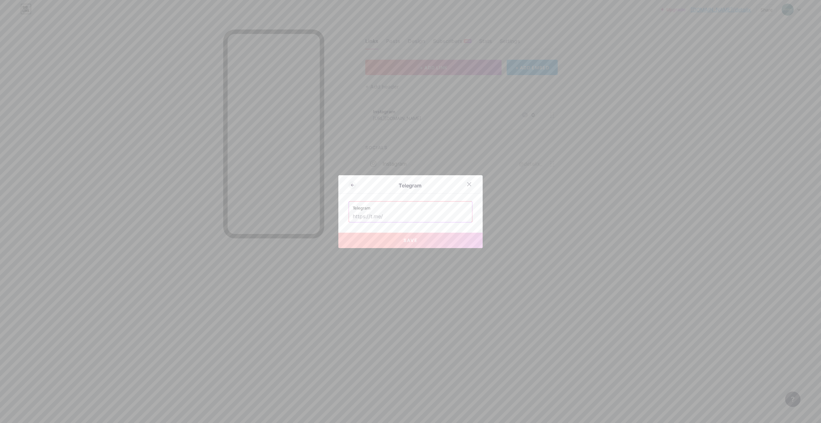
click at [412, 218] on input "text" at bounding box center [410, 216] width 115 height 11
click at [413, 218] on input "text" at bounding box center [410, 216] width 115 height 11
click at [415, 216] on input "text" at bounding box center [410, 216] width 115 height 11
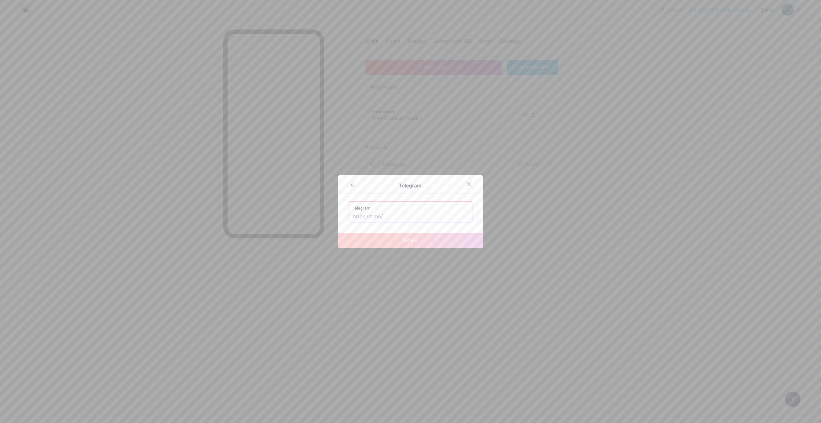
click at [415, 216] on input "text" at bounding box center [410, 216] width 115 height 11
paste input "@detalixapp_bot"
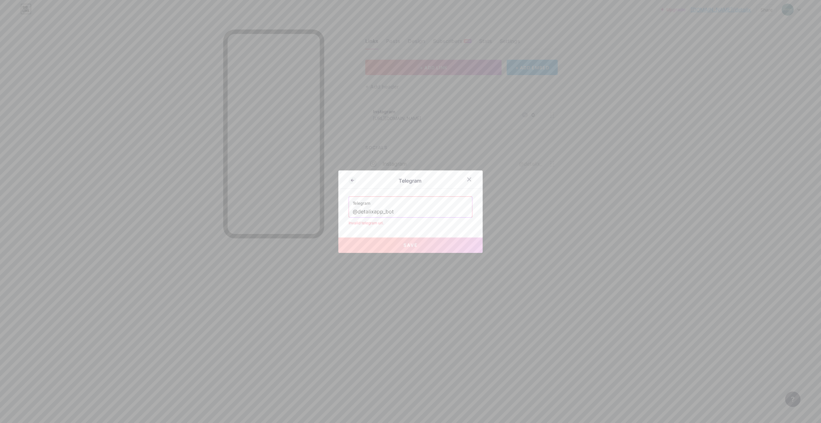
click at [399, 206] on input "@detalixapp_bot" at bounding box center [410, 211] width 115 height 11
drag, startPoint x: 410, startPoint y: 212, endPoint x: 332, endPoint y: 212, distance: 77.9
click at [332, 212] on div "Telegram Telegram @detalixapp_bot Invalid telegram url. Save" at bounding box center [410, 211] width 821 height 423
paste input "[URL][DOMAIN_NAME]"
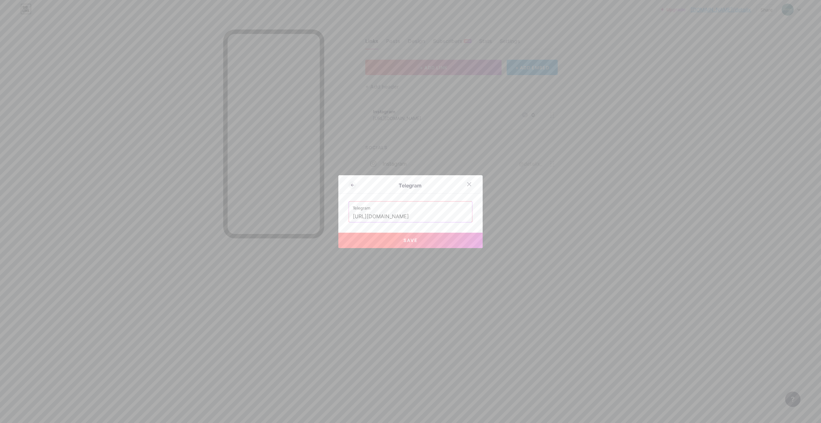
type input "[URL][DOMAIN_NAME]"
click at [408, 243] on button "Save" at bounding box center [410, 239] width 144 height 15
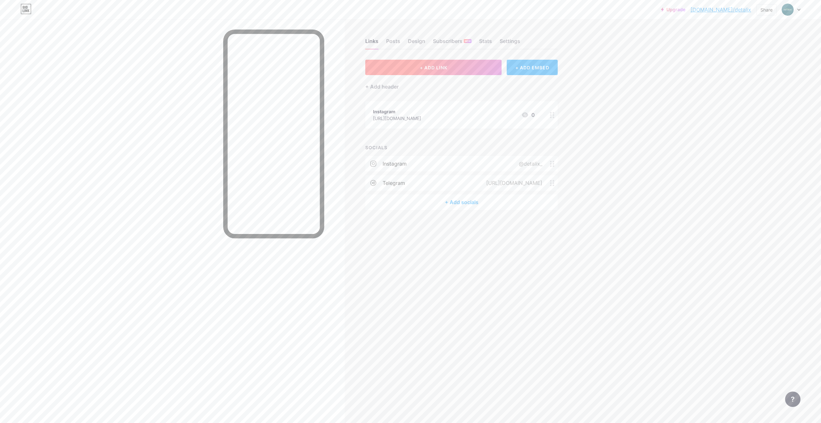
click at [406, 67] on button "+ ADD LINK" at bounding box center [433, 67] width 136 height 15
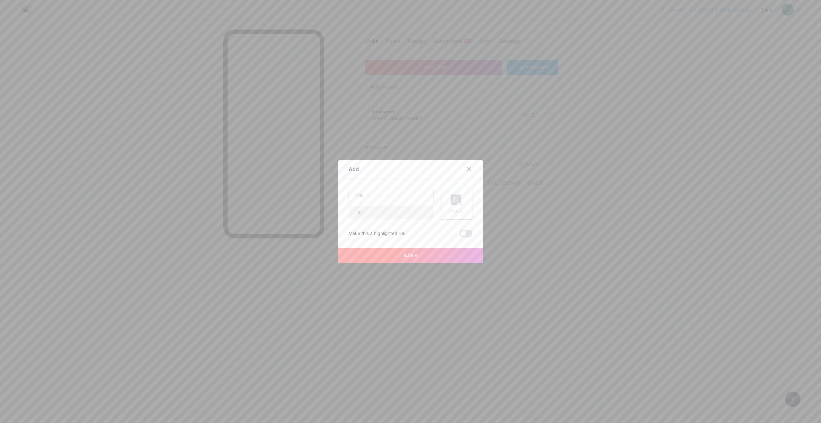
click at [382, 196] on input "text" at bounding box center [391, 195] width 85 height 13
click at [376, 214] on input "text" at bounding box center [391, 212] width 85 height 13
paste input "[URL][DOMAIN_NAME]"
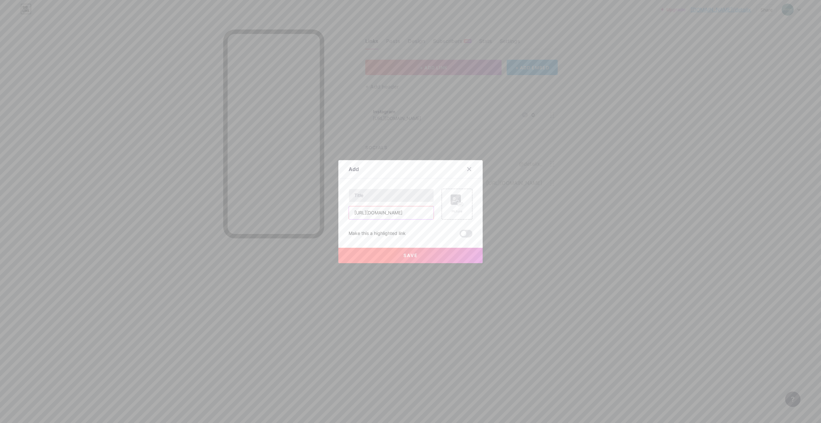
type input "[URL][DOMAIN_NAME]"
click at [383, 197] on input "text" at bounding box center [391, 195] width 85 height 13
type input "Telegram Бот для замовлення"
click at [457, 207] on div "Picture" at bounding box center [456, 203] width 13 height 19
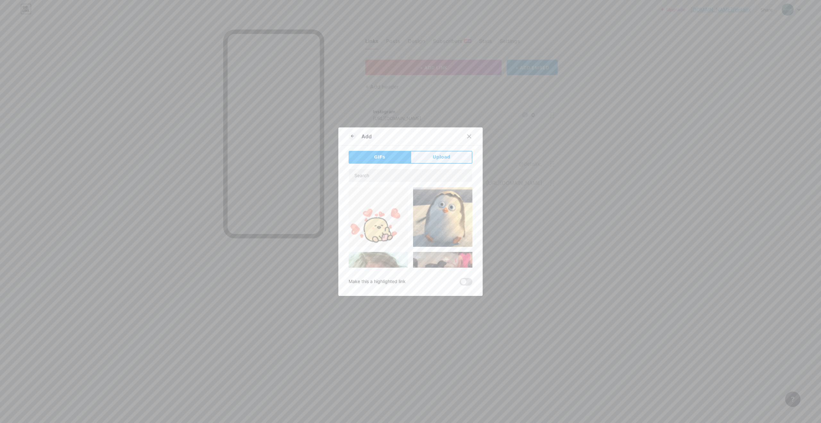
click at [437, 153] on button "Upload" at bounding box center [441, 157] width 62 height 13
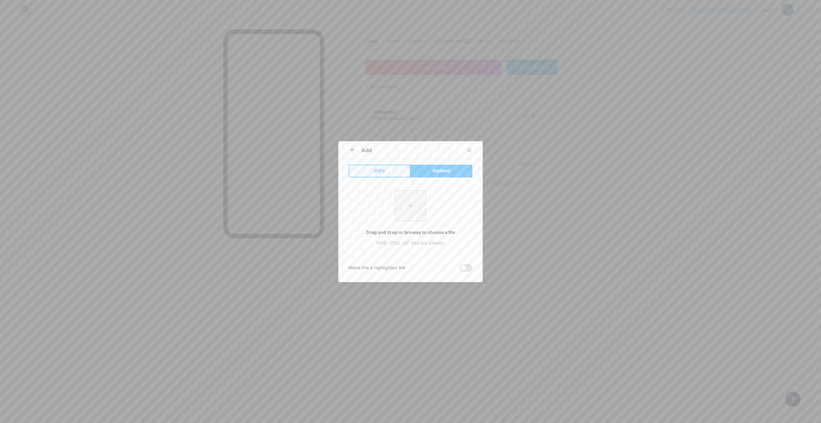
click at [375, 173] on span "GIFs" at bounding box center [379, 170] width 11 height 7
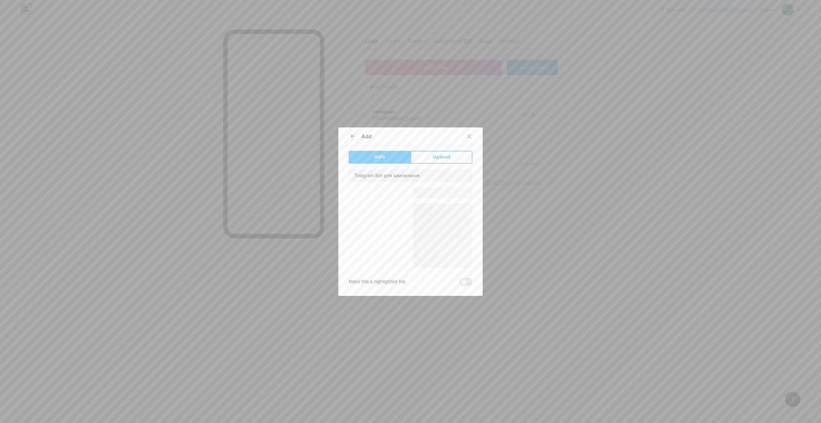
scroll to position [783, 0]
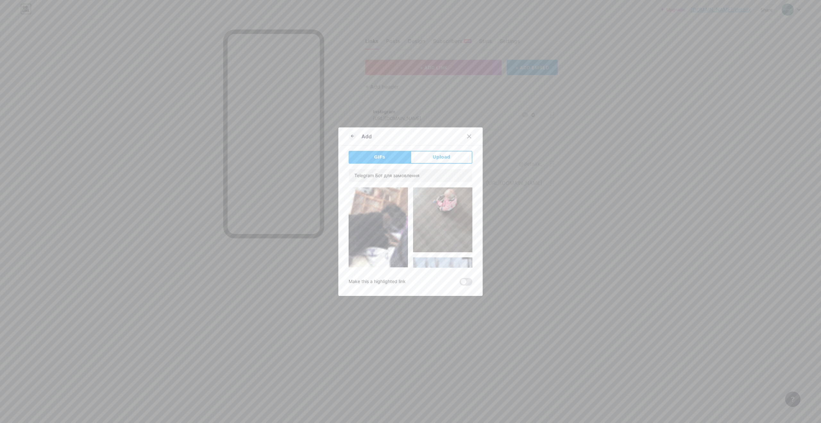
click at [396, 169] on div "Telegram Бот для замовлення" at bounding box center [410, 175] width 124 height 13
click at [398, 175] on input "Telegram Бот для замовлення" at bounding box center [410, 175] width 123 height 13
click at [429, 175] on input "Telegram Бот для замовлення" at bounding box center [410, 175] width 123 height 13
drag, startPoint x: 435, startPoint y: 175, endPoint x: 384, endPoint y: 175, distance: 51.0
click at [384, 175] on input "Telegram Бот для замовлення" at bounding box center [410, 175] width 123 height 13
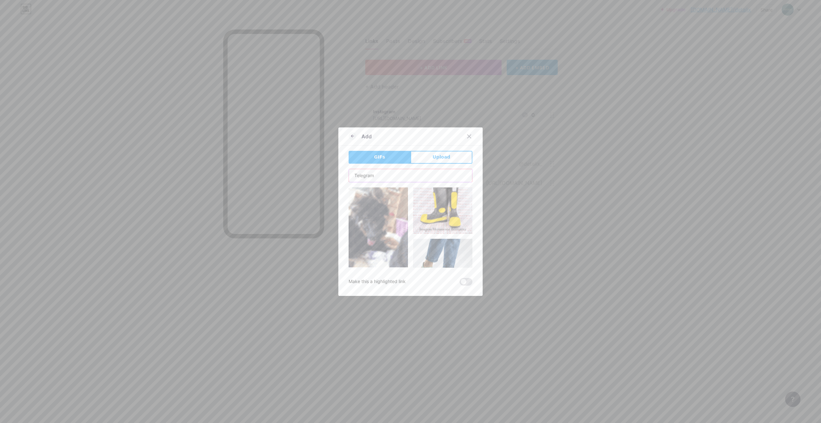
type input "Telegram"
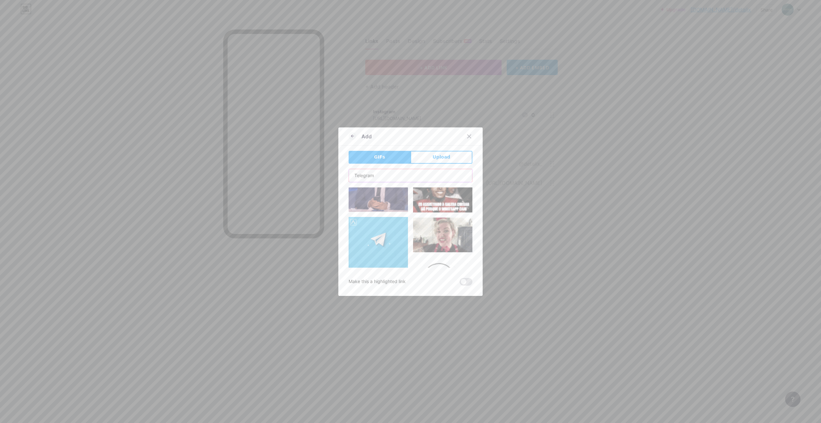
scroll to position [4109, 0]
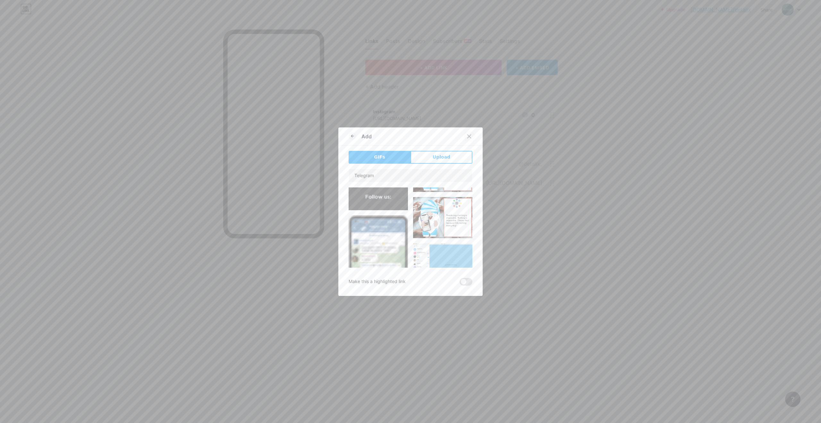
click at [467, 136] on icon at bounding box center [468, 136] width 5 height 5
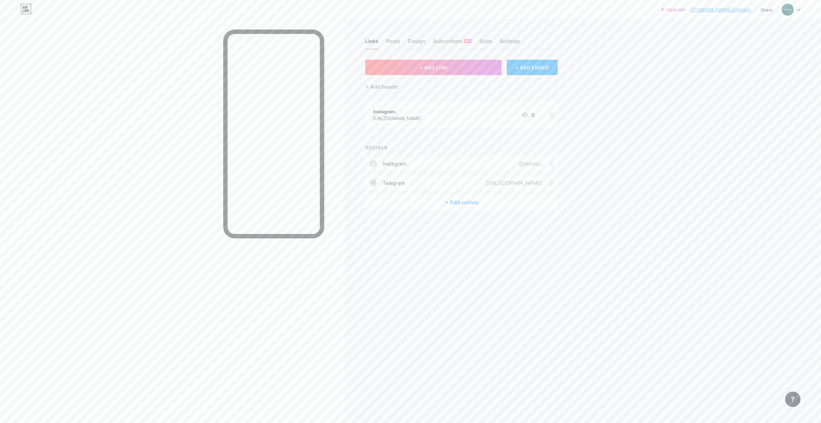
drag, startPoint x: 418, startPoint y: 116, endPoint x: 421, endPoint y: 142, distance: 26.1
click at [421, 142] on div "+ ADD LINK + ADD EMBED + Add header Instagram [URL][DOMAIN_NAME] 0 SOCIALS inst…" at bounding box center [461, 135] width 192 height 150
drag, startPoint x: 490, startPoint y: 114, endPoint x: 499, endPoint y: 135, distance: 22.4
click at [499, 134] on div "+ ADD LINK + ADD EMBED + Add header Instagram [URL][DOMAIN_NAME] 0 SOCIALS inst…" at bounding box center [461, 135] width 192 height 150
click at [454, 118] on div "Instagram [URL][DOMAIN_NAME] 0" at bounding box center [454, 114] width 162 height 15
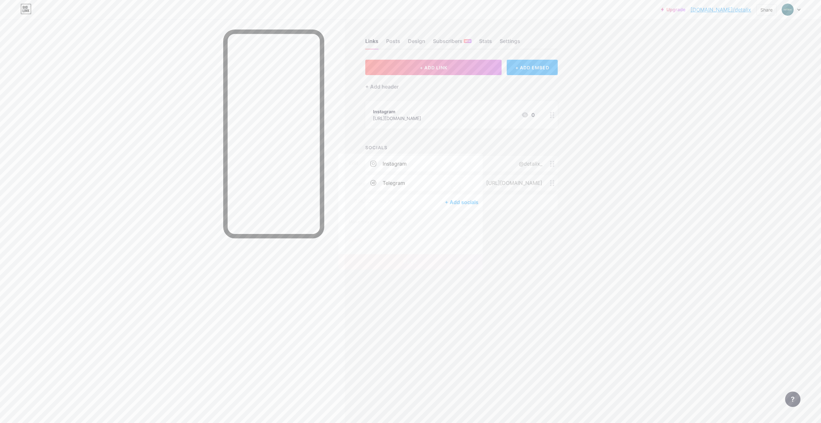
click at [356, 239] on div "Delete" at bounding box center [354, 240] width 13 height 8
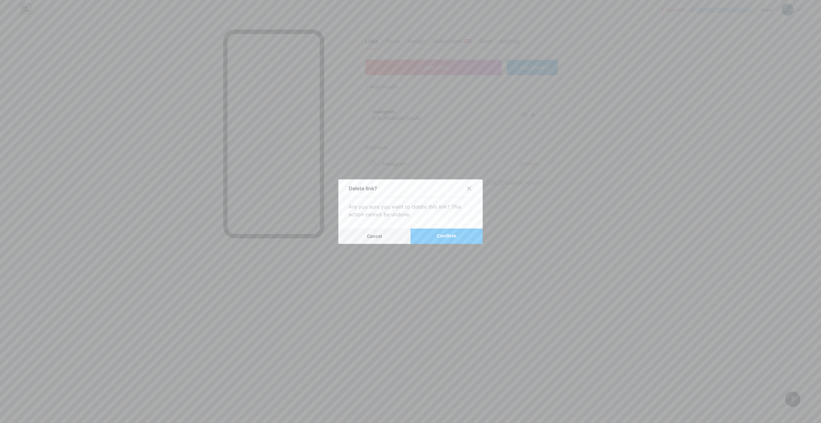
click at [439, 239] on span "Confirm" at bounding box center [447, 235] width 20 height 7
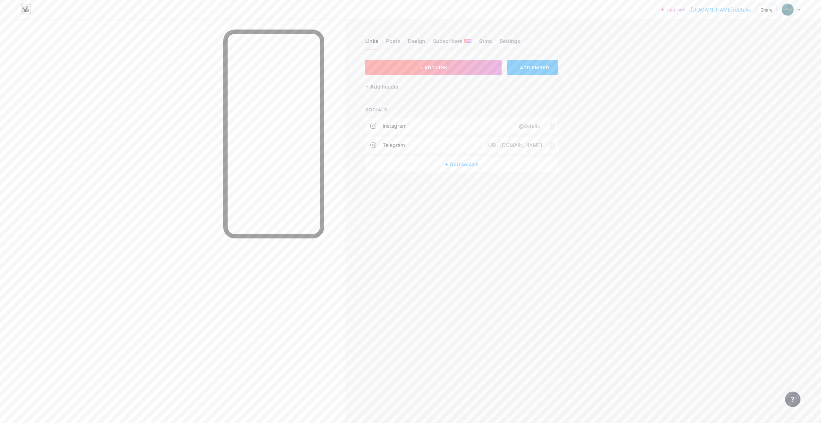
click at [463, 68] on button "+ ADD LINK" at bounding box center [433, 67] width 136 height 15
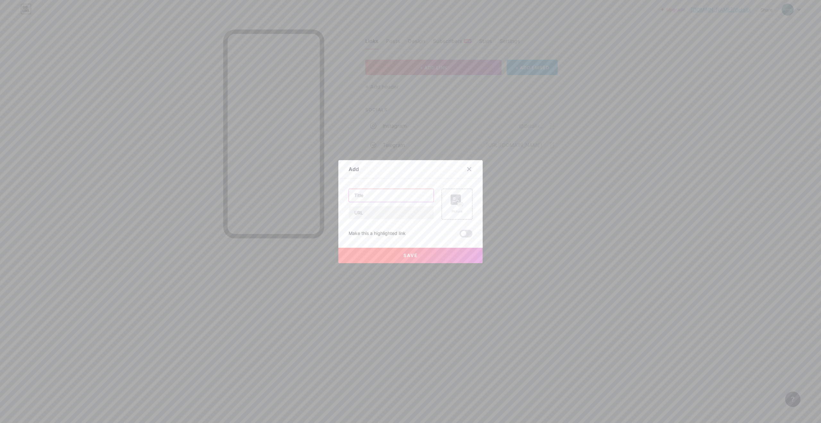
click at [375, 192] on input "text" at bounding box center [391, 195] width 85 height 13
click at [383, 194] on input "text" at bounding box center [391, 195] width 85 height 13
click at [454, 204] on rect at bounding box center [455, 199] width 10 height 10
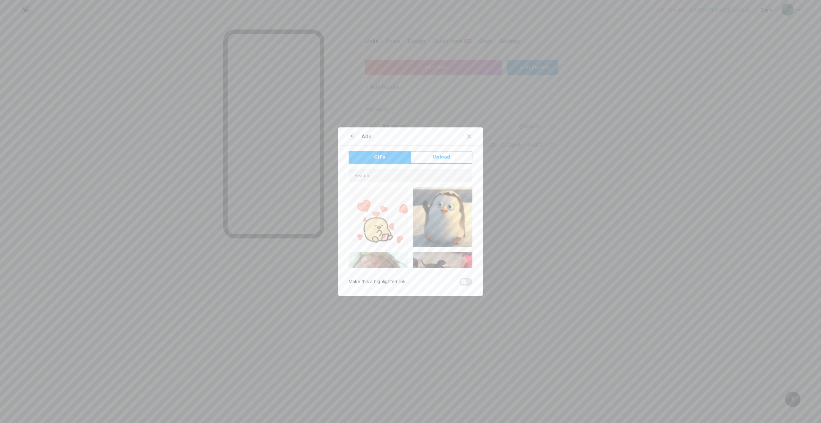
click at [437, 205] on img at bounding box center [442, 216] width 59 height 59
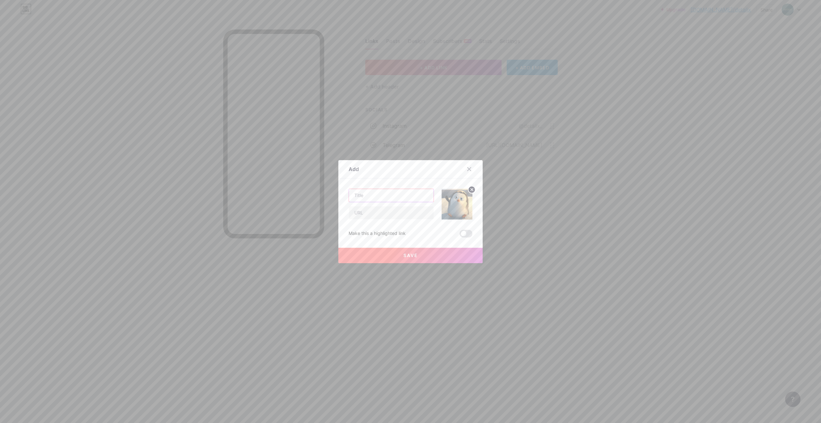
click at [372, 193] on input "text" at bounding box center [391, 195] width 85 height 13
drag, startPoint x: 356, startPoint y: 193, endPoint x: 350, endPoint y: 193, distance: 5.8
click at [350, 193] on input "instagram" at bounding box center [391, 195] width 85 height 13
type input "Instagram"
click at [472, 188] on circle at bounding box center [471, 189] width 7 height 7
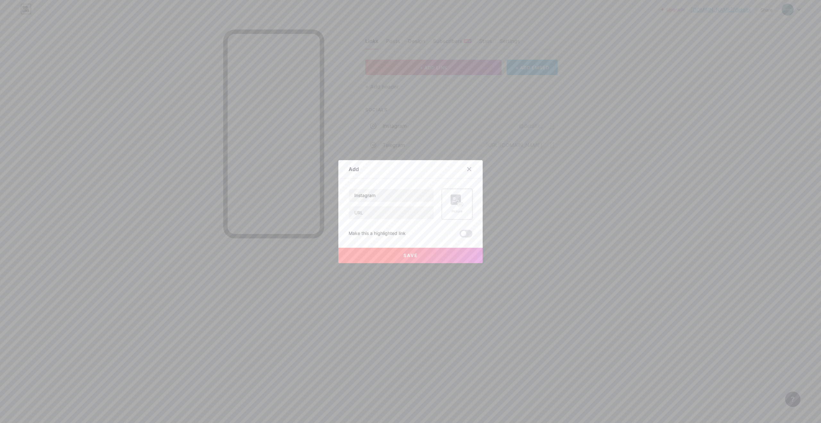
click at [458, 202] on rect at bounding box center [460, 204] width 6 height 4
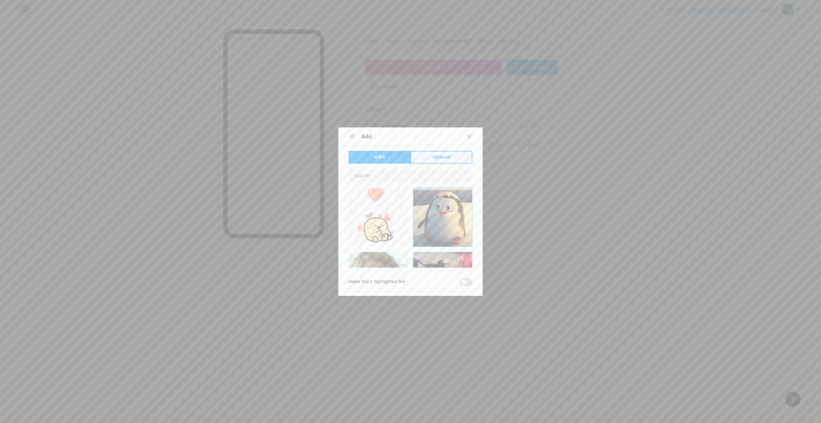
click at [454, 158] on button "Upload" at bounding box center [441, 157] width 62 height 13
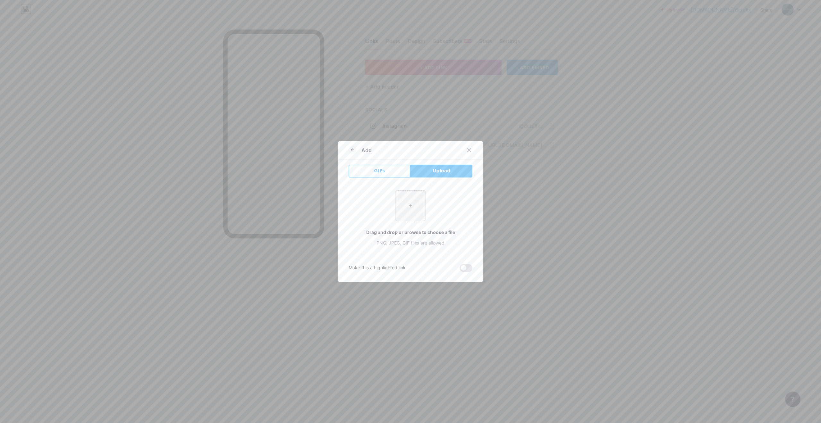
click at [413, 213] on input "file" at bounding box center [410, 205] width 30 height 30
type input "C:\fakepath\Instagram_icon.png"
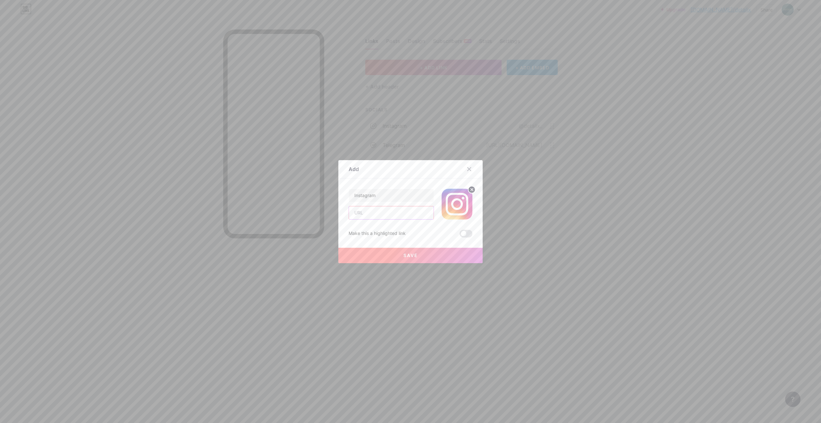
click at [360, 214] on input "text" at bounding box center [391, 212] width 85 height 13
paste input "[URL][DOMAIN_NAME]"
type input "[URL][DOMAIN_NAME]"
click at [435, 254] on button "Save" at bounding box center [410, 254] width 144 height 15
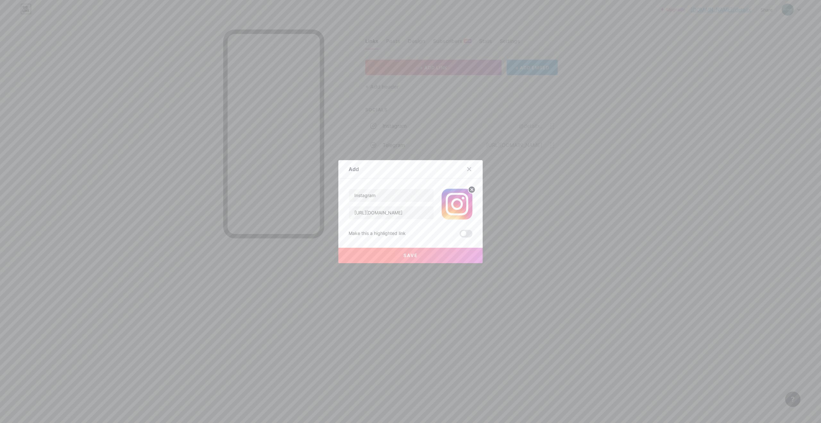
scroll to position [0, 0]
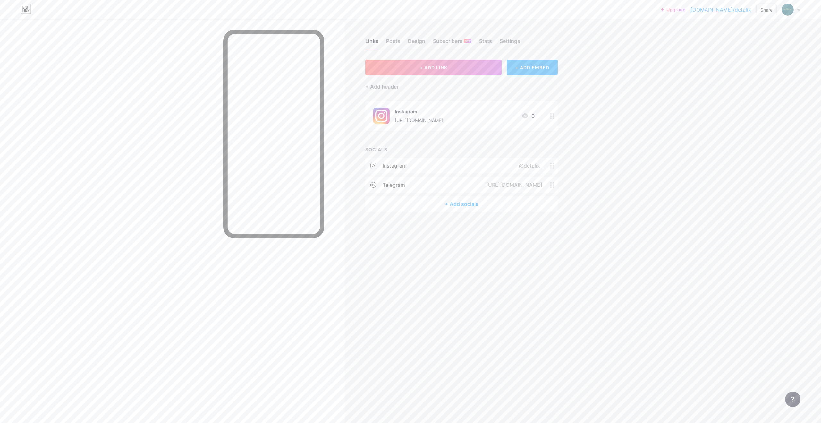
click at [471, 156] on div "SOCIALS instagram @detalix_ telegram [URL][DOMAIN_NAME] + Add socials" at bounding box center [461, 179] width 192 height 66
click at [462, 163] on div "instagram @detalix_" at bounding box center [461, 165] width 192 height 15
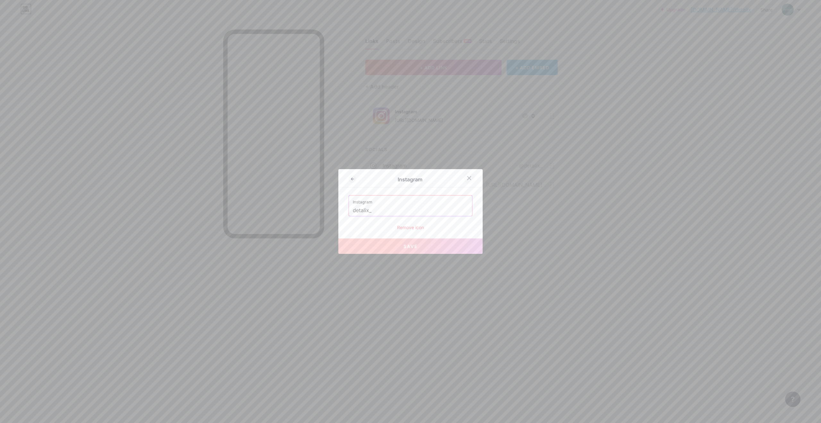
click at [471, 179] on icon at bounding box center [468, 177] width 5 height 5
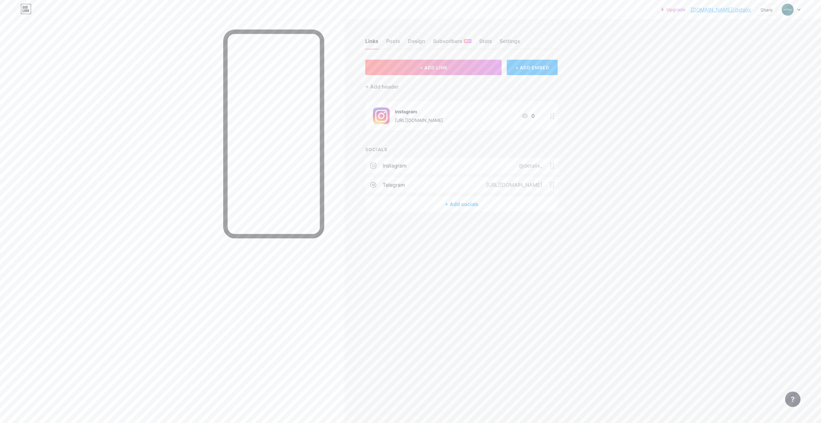
click at [440, 184] on div "telegram [URL][DOMAIN_NAME]" at bounding box center [461, 184] width 192 height 15
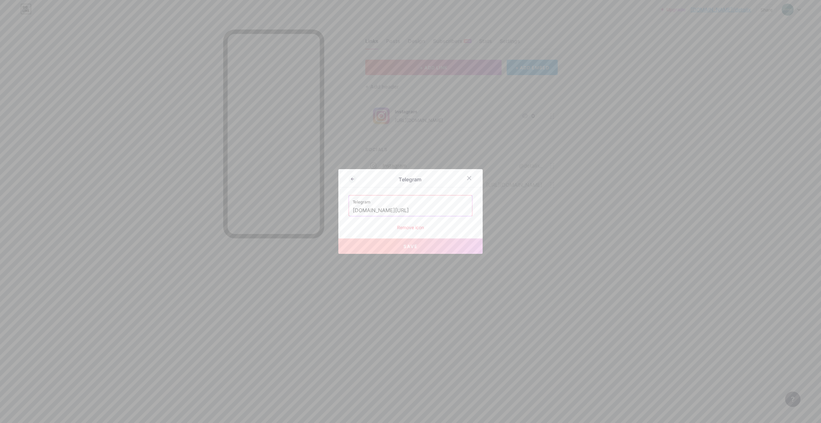
click at [409, 229] on div "Remove icon" at bounding box center [410, 227] width 124 height 7
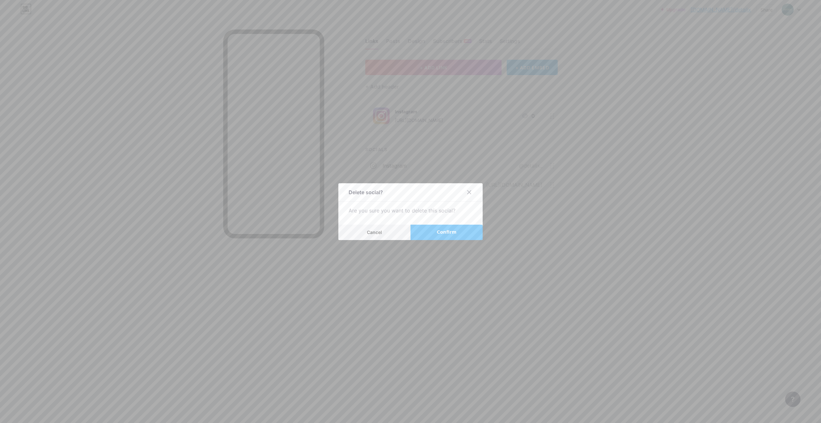
click at [435, 234] on button "Confirm" at bounding box center [446, 231] width 72 height 15
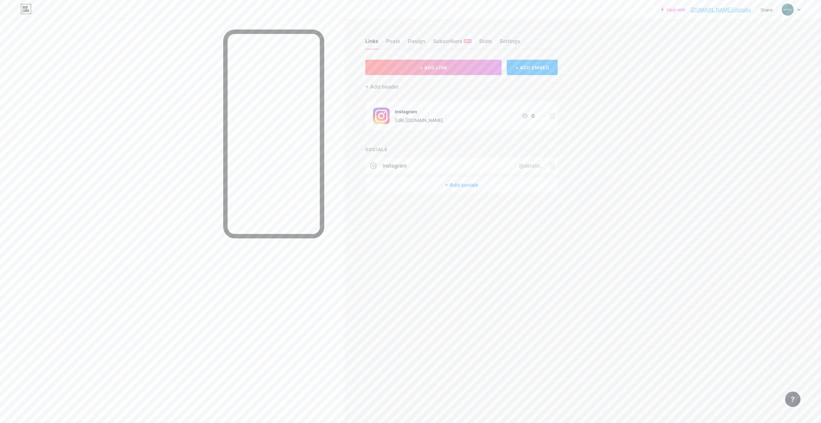
click at [442, 167] on div "instagram @detalix_" at bounding box center [461, 165] width 192 height 15
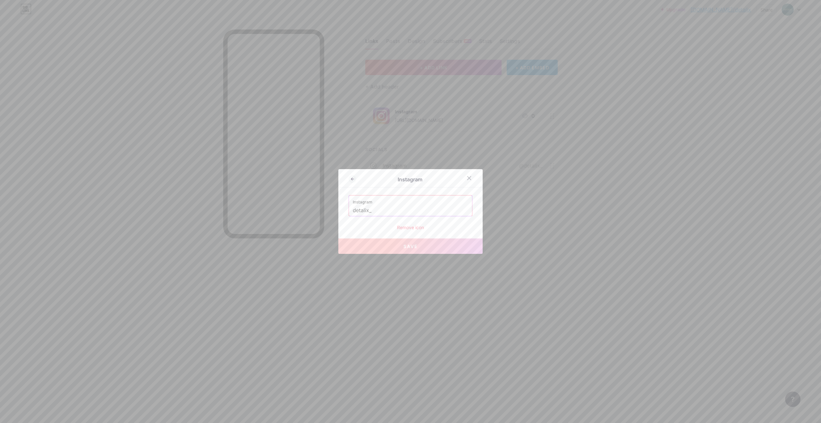
click at [410, 227] on div "Remove icon" at bounding box center [410, 227] width 124 height 7
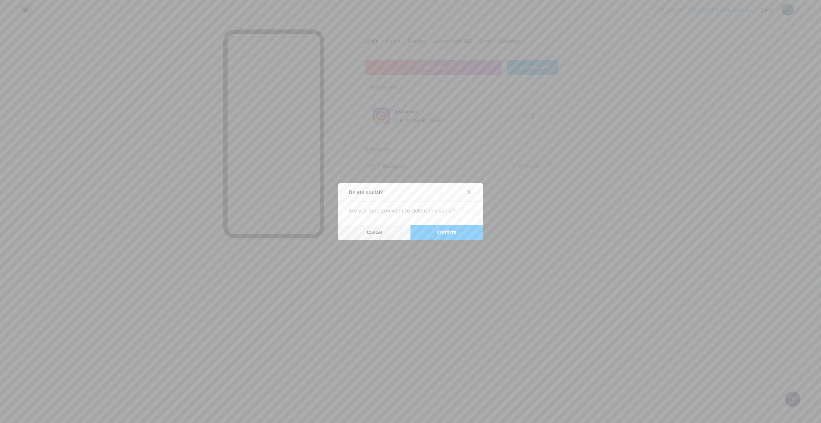
click at [451, 229] on span "Confirm" at bounding box center [447, 232] width 20 height 7
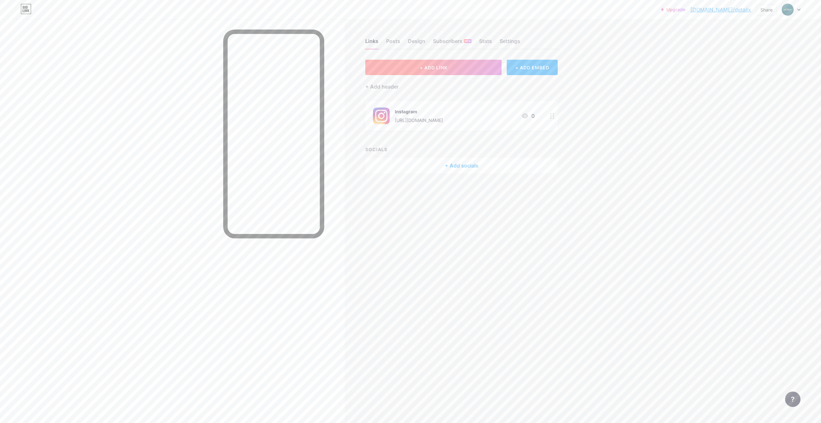
click at [441, 67] on span "+ ADD LINK" at bounding box center [434, 67] width 28 height 5
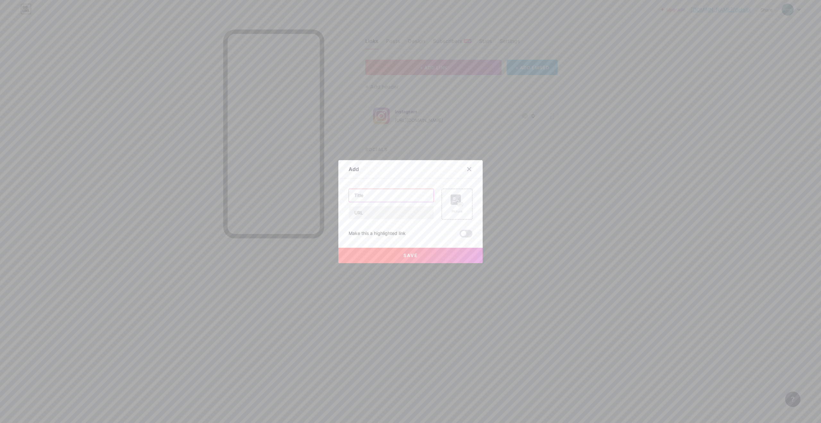
click at [369, 195] on input "text" at bounding box center [391, 195] width 85 height 13
type input "Tik Tok"
click at [392, 212] on input "text" at bounding box center [391, 212] width 85 height 13
type input "[URL][EMAIL_ADDRESS][DOMAIN_NAME][DOMAIN_NAME]"
click at [420, 234] on div "Make this a highlighted link" at bounding box center [410, 234] width 124 height 8
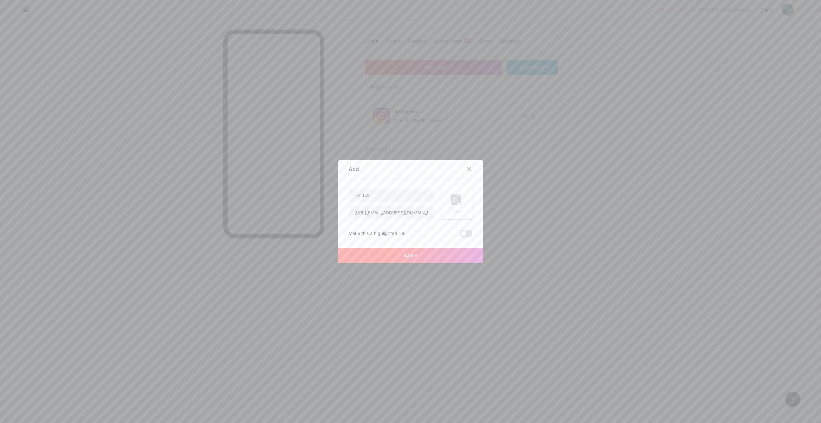
click at [462, 199] on icon at bounding box center [456, 200] width 13 height 12
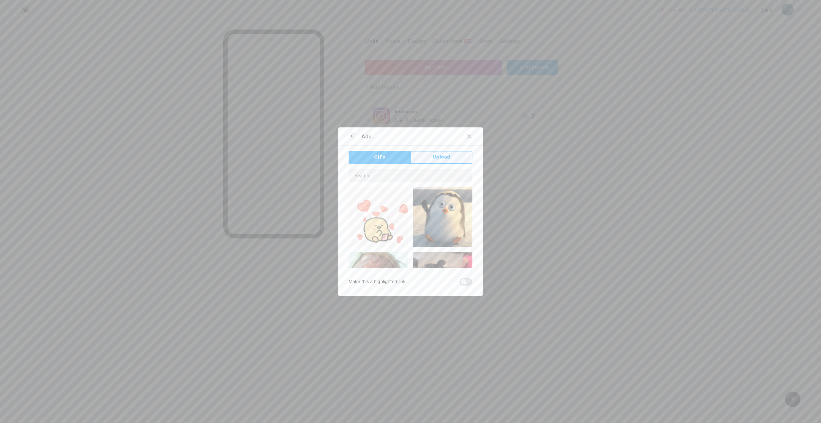
click at [432, 155] on button "Upload" at bounding box center [441, 157] width 62 height 13
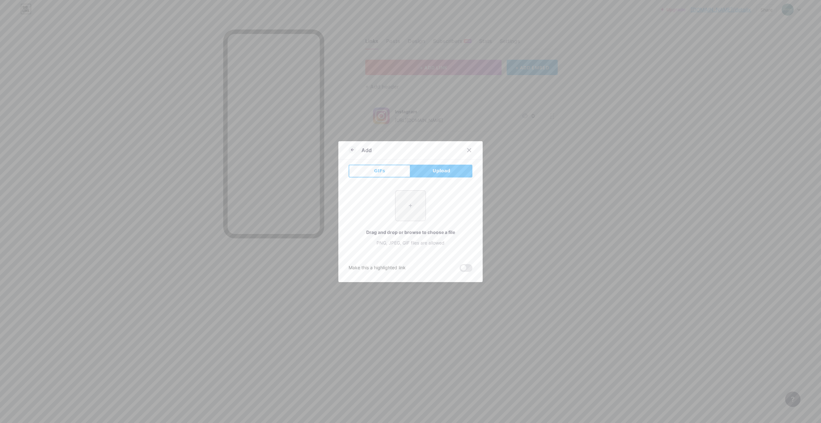
click at [416, 212] on input "file" at bounding box center [410, 205] width 30 height 30
type input "C:\fakepath\tiktok-icon-free-png.webp"
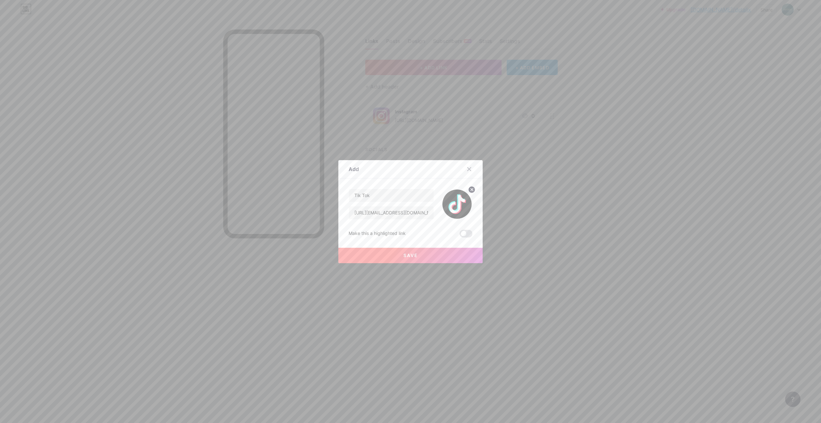
click at [402, 255] on button "Save" at bounding box center [410, 254] width 144 height 15
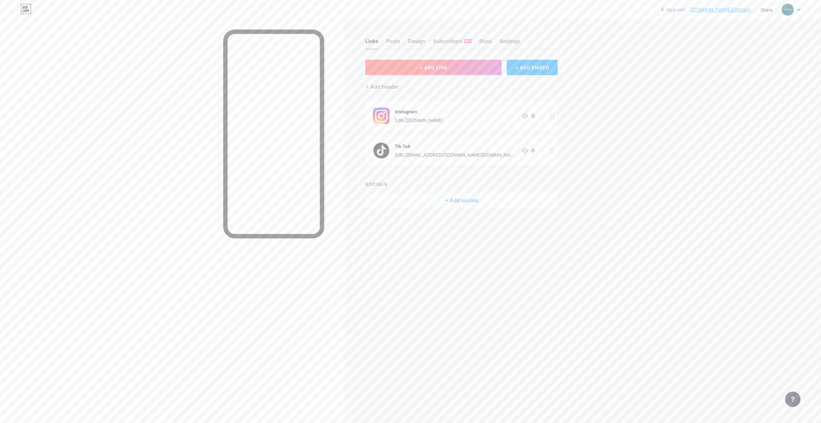
click at [438, 67] on span "+ ADD LINK" at bounding box center [434, 67] width 28 height 5
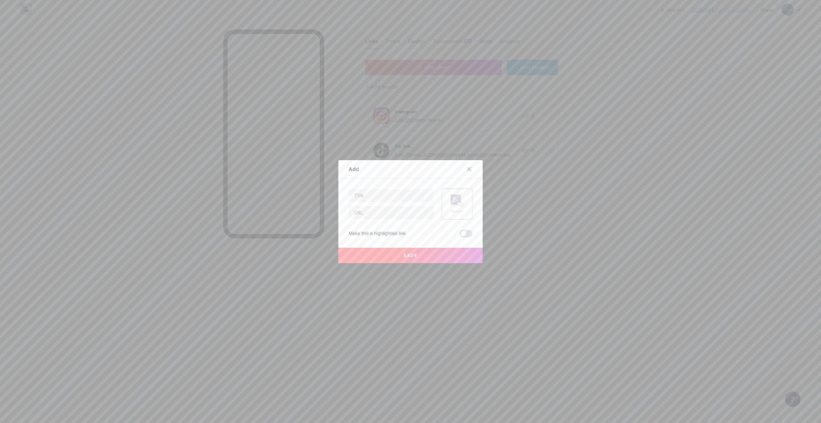
click at [454, 206] on div "Picture" at bounding box center [456, 203] width 13 height 19
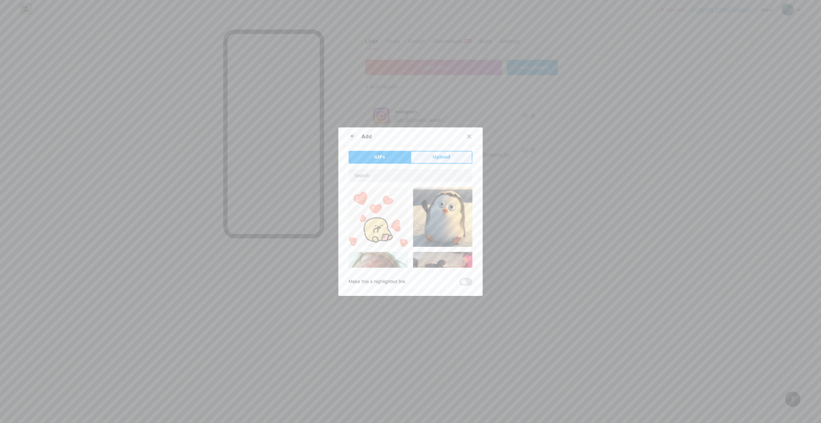
click at [440, 157] on span "Upload" at bounding box center [441, 157] width 18 height 7
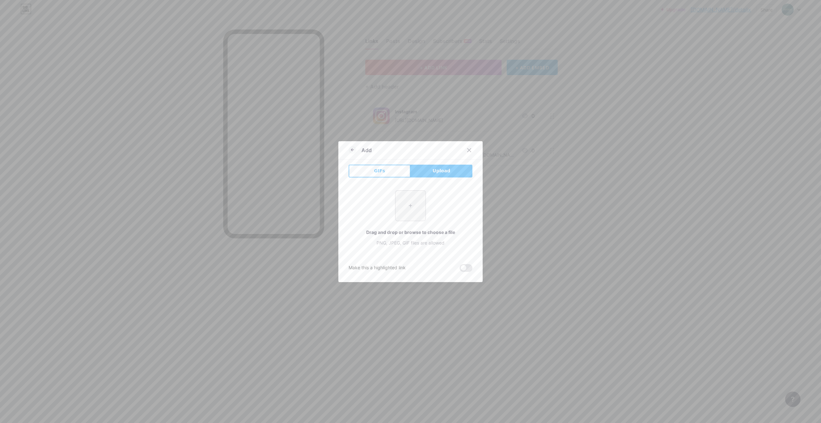
click at [415, 204] on input "file" at bounding box center [410, 205] width 30 height 30
type input "C:\fakepath\Telegram_2019_Logo.svg.png"
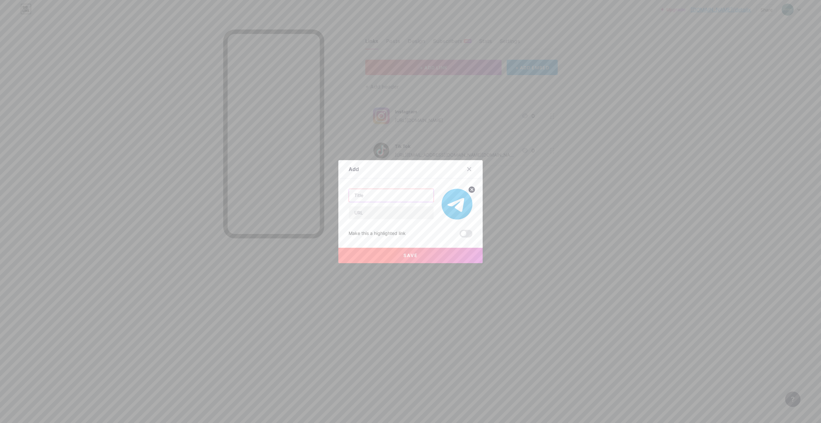
click at [383, 195] on input "text" at bounding box center [391, 195] width 85 height 13
type input "Telegram Bot"
click at [398, 214] on input "text" at bounding box center [391, 212] width 85 height 13
click at [369, 213] on input "text" at bounding box center [391, 212] width 85 height 13
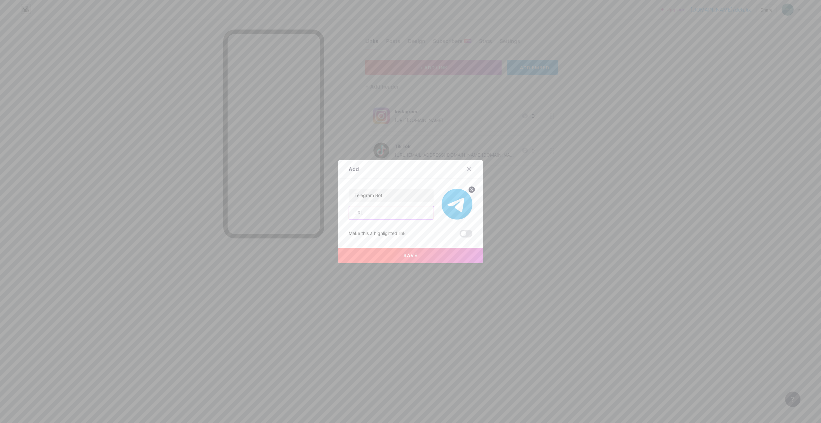
click at [369, 213] on input "text" at bounding box center [391, 212] width 85 height 13
type input "[URL][DOMAIN_NAME]"
click at [464, 233] on span at bounding box center [465, 234] width 13 height 8
click at [459, 235] on input "checkbox" at bounding box center [459, 235] width 0 height 0
click at [403, 254] on span "Save" at bounding box center [410, 254] width 14 height 5
